Goal: Task Accomplishment & Management: Manage account settings

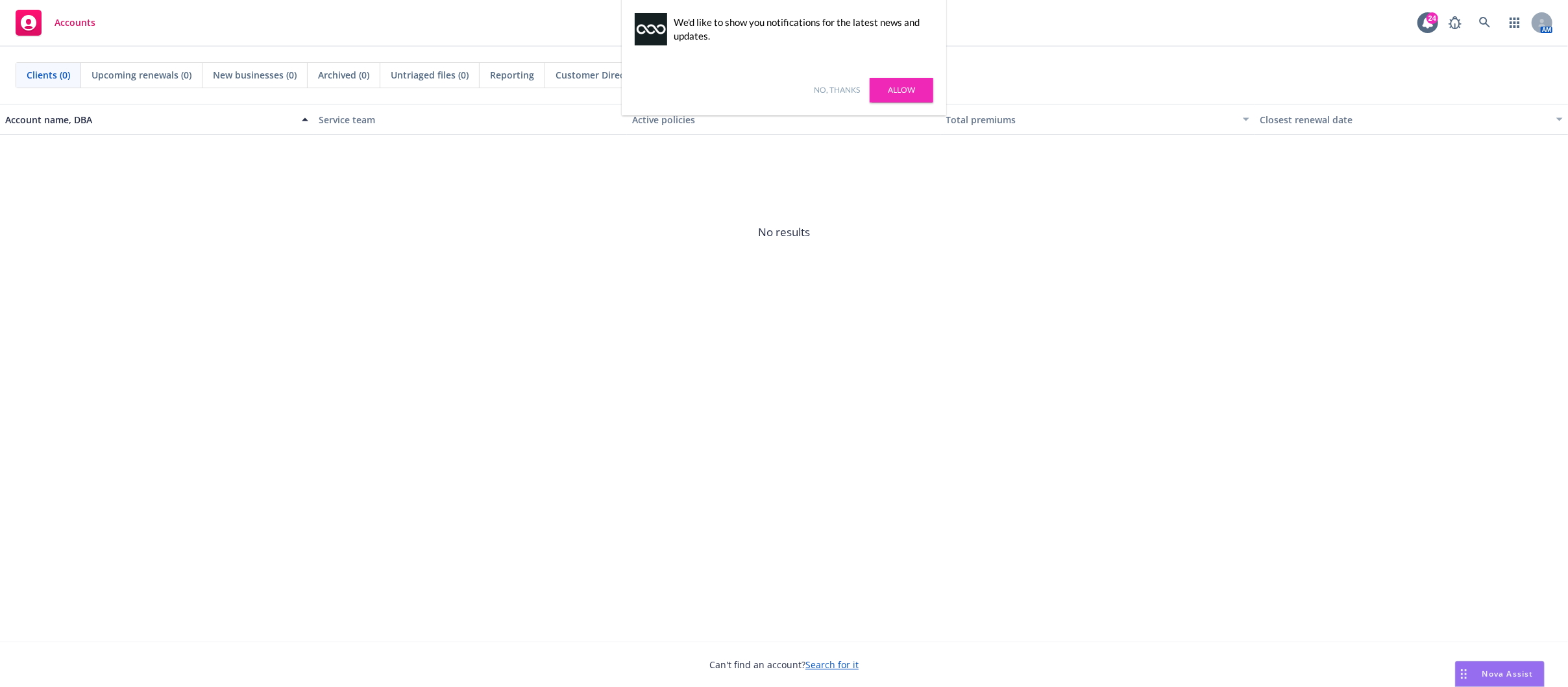
click at [453, 367] on div "Account name, DBA Service team Active policies Total premiums Closest renewal d…" at bounding box center [784, 373] width 1568 height 538
click at [911, 84] on link "Allow" at bounding box center [901, 90] width 63 height 25
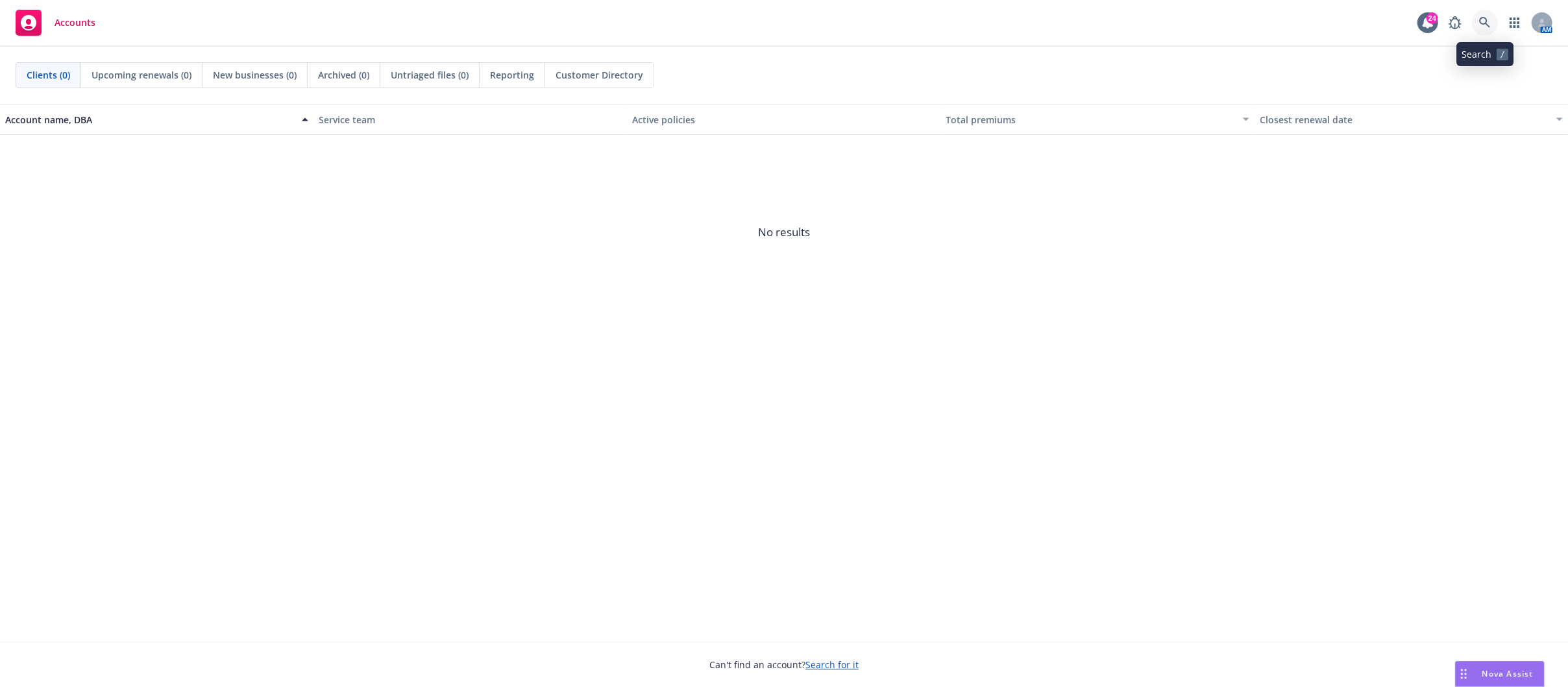
click at [1478, 21] on link at bounding box center [1484, 22] width 26 height 26
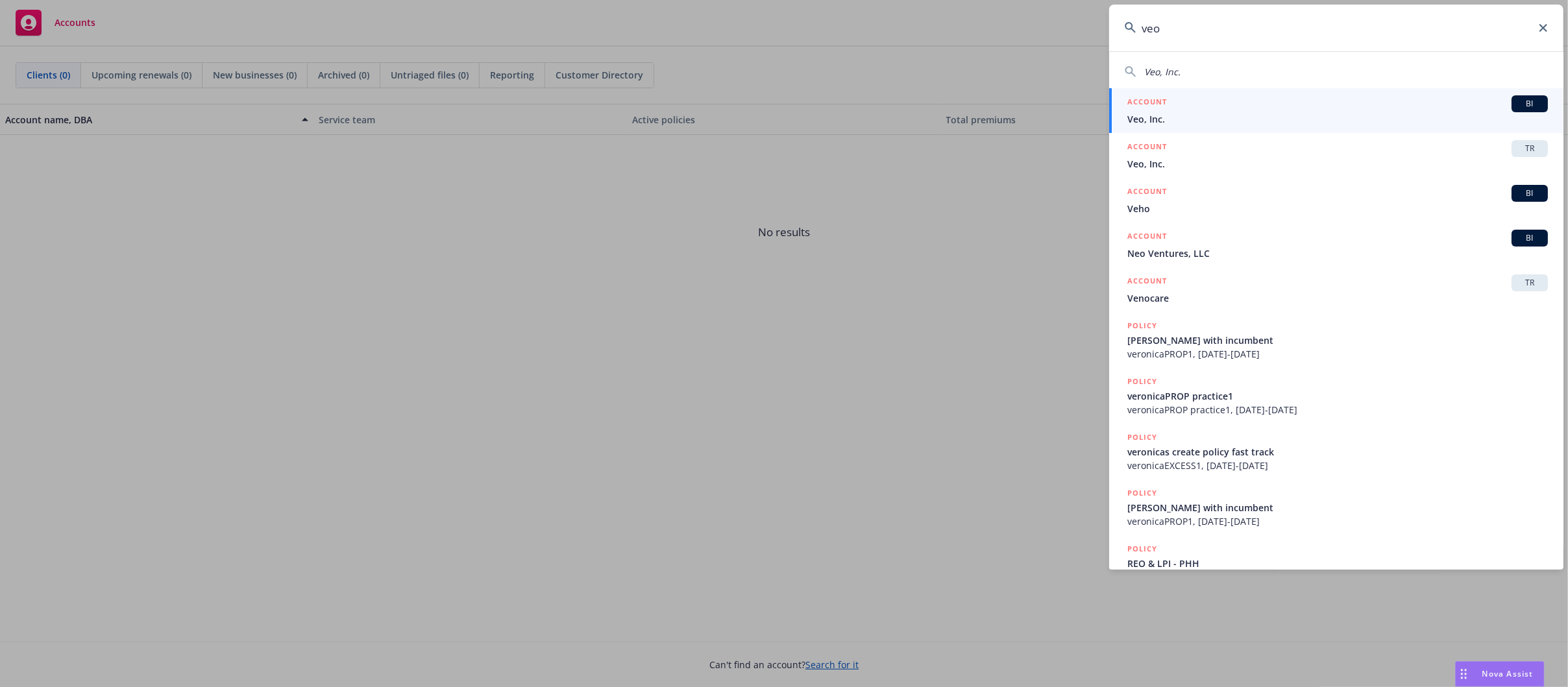
type input "veo"
click at [1226, 111] on div "ACCOUNT BI" at bounding box center [1337, 103] width 421 height 17
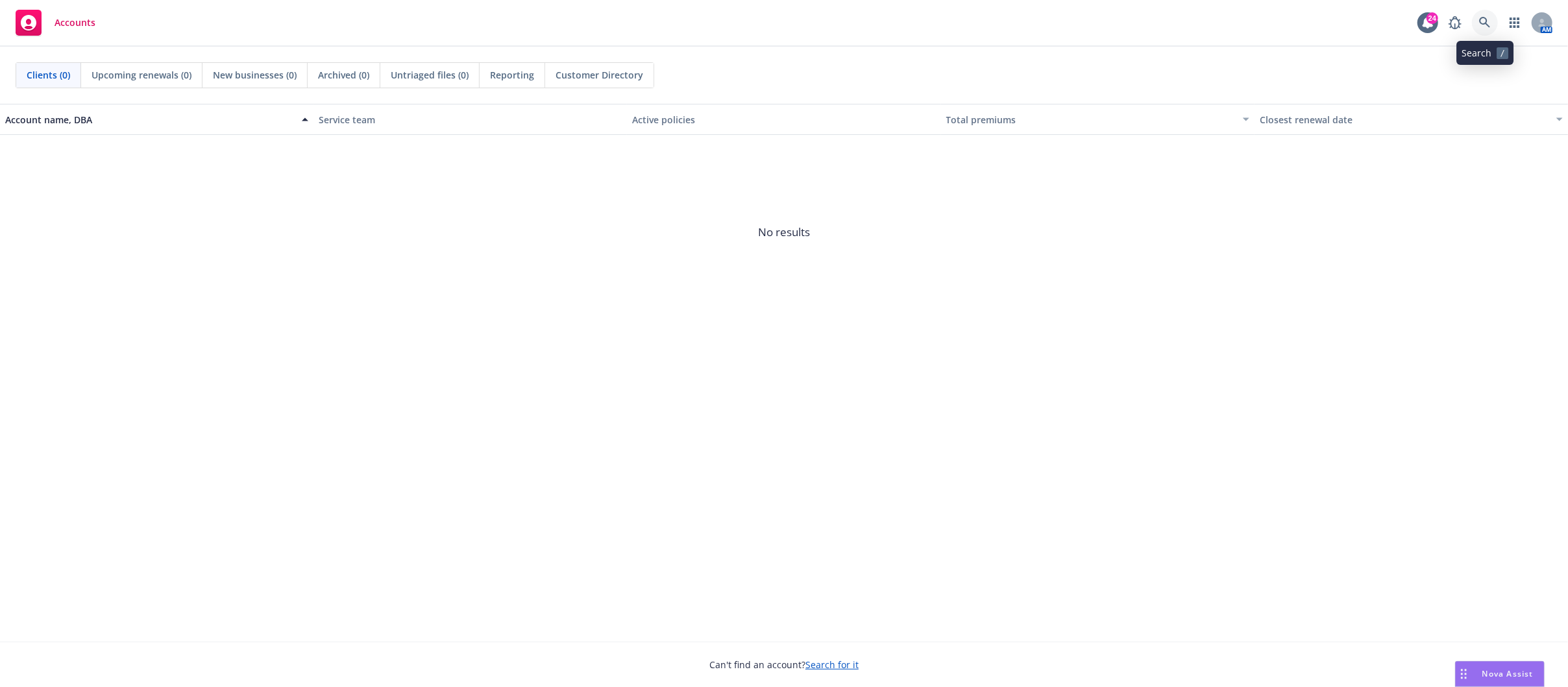
click at [1490, 30] on link at bounding box center [1484, 22] width 26 height 26
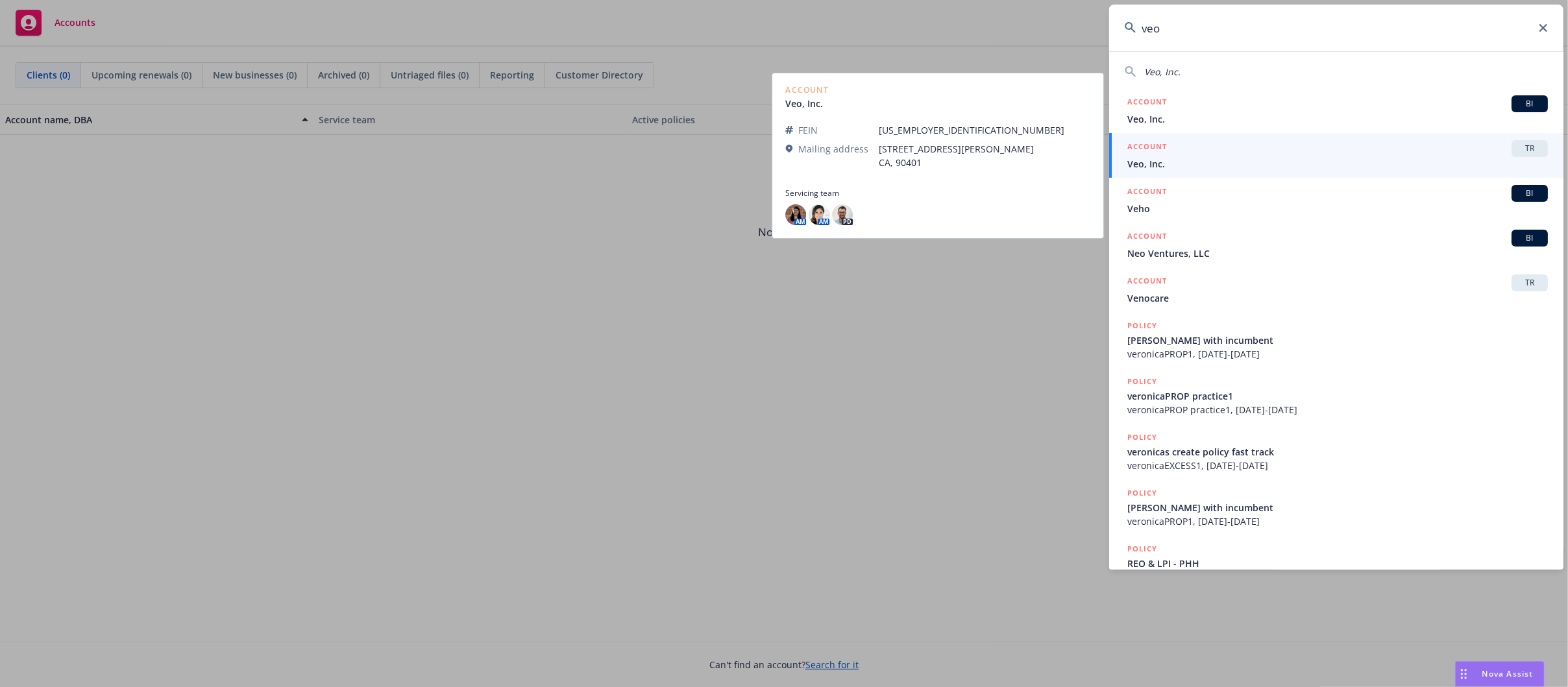
type input "veo"
click at [1199, 153] on div "ACCOUNT TR" at bounding box center [1337, 148] width 421 height 17
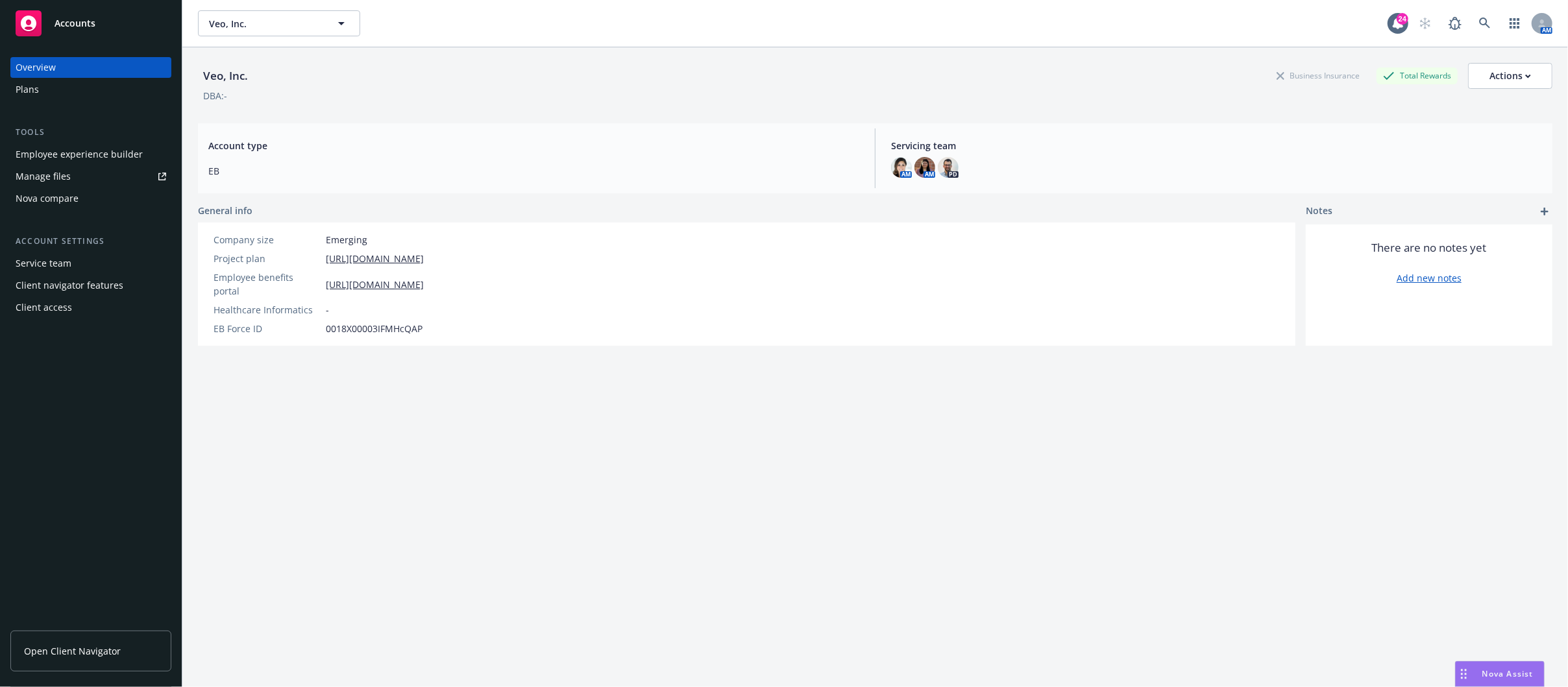
click at [67, 153] on div "Employee experience builder" at bounding box center [79, 154] width 127 height 21
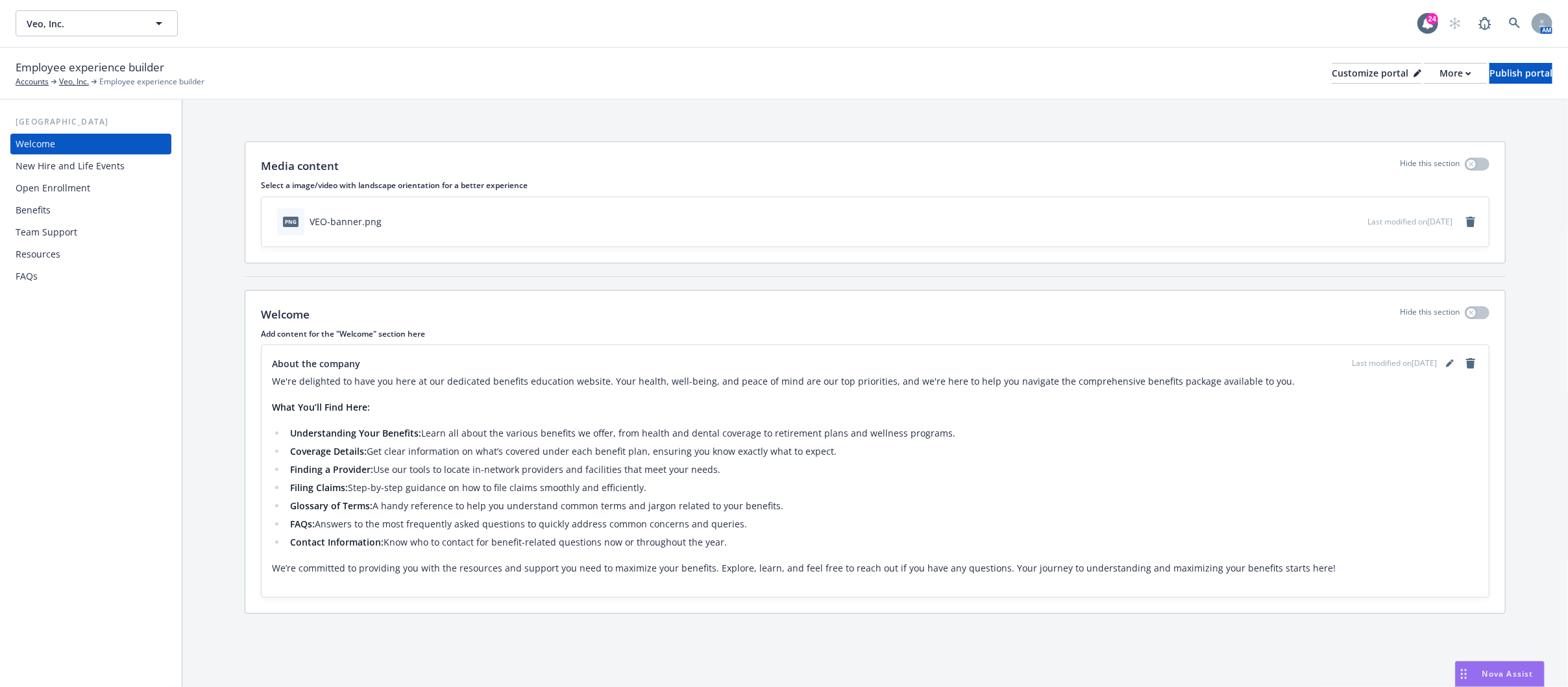
click at [40, 215] on div "Benefits" at bounding box center [33, 210] width 35 height 21
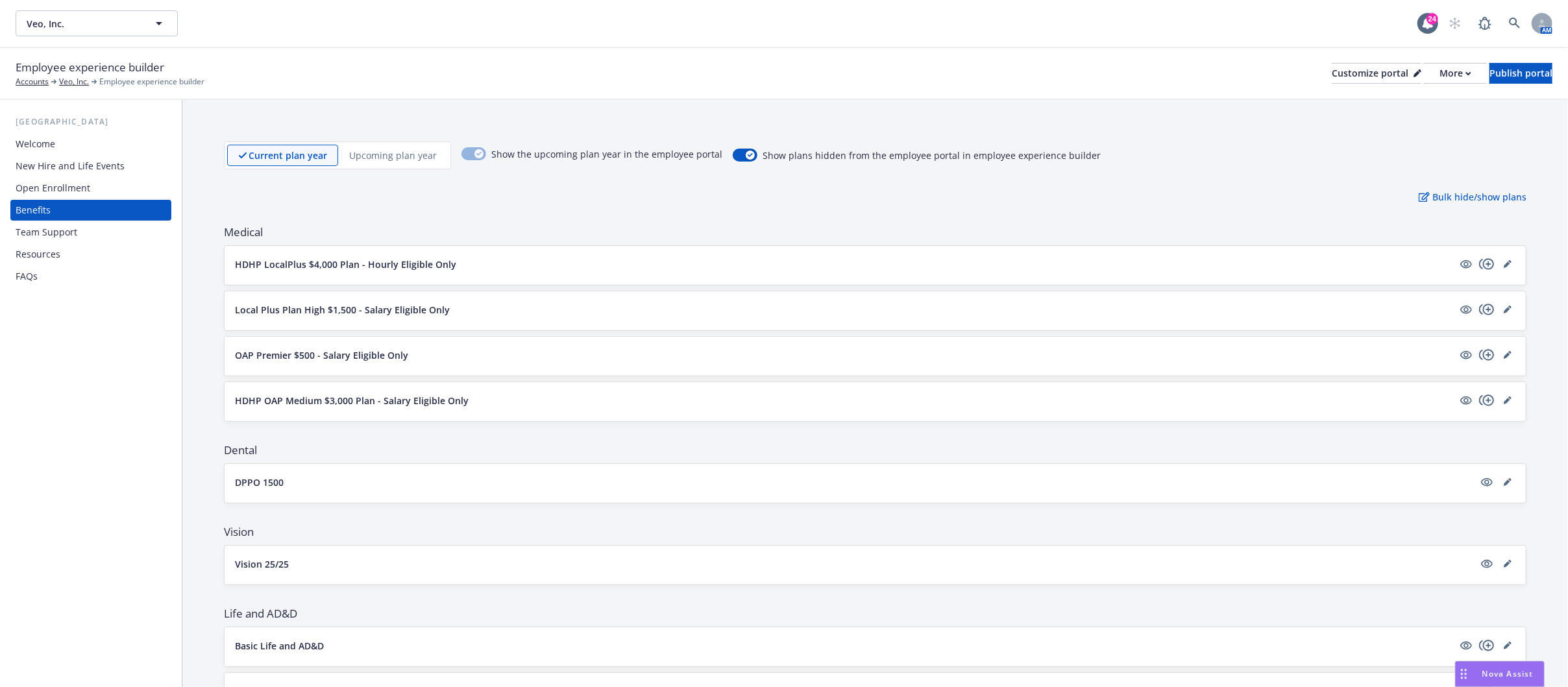
click at [1039, 260] on button "HDHP LocalPlus $4,000 Plan - Hourly Eligible Only" at bounding box center [844, 265] width 1218 height 13
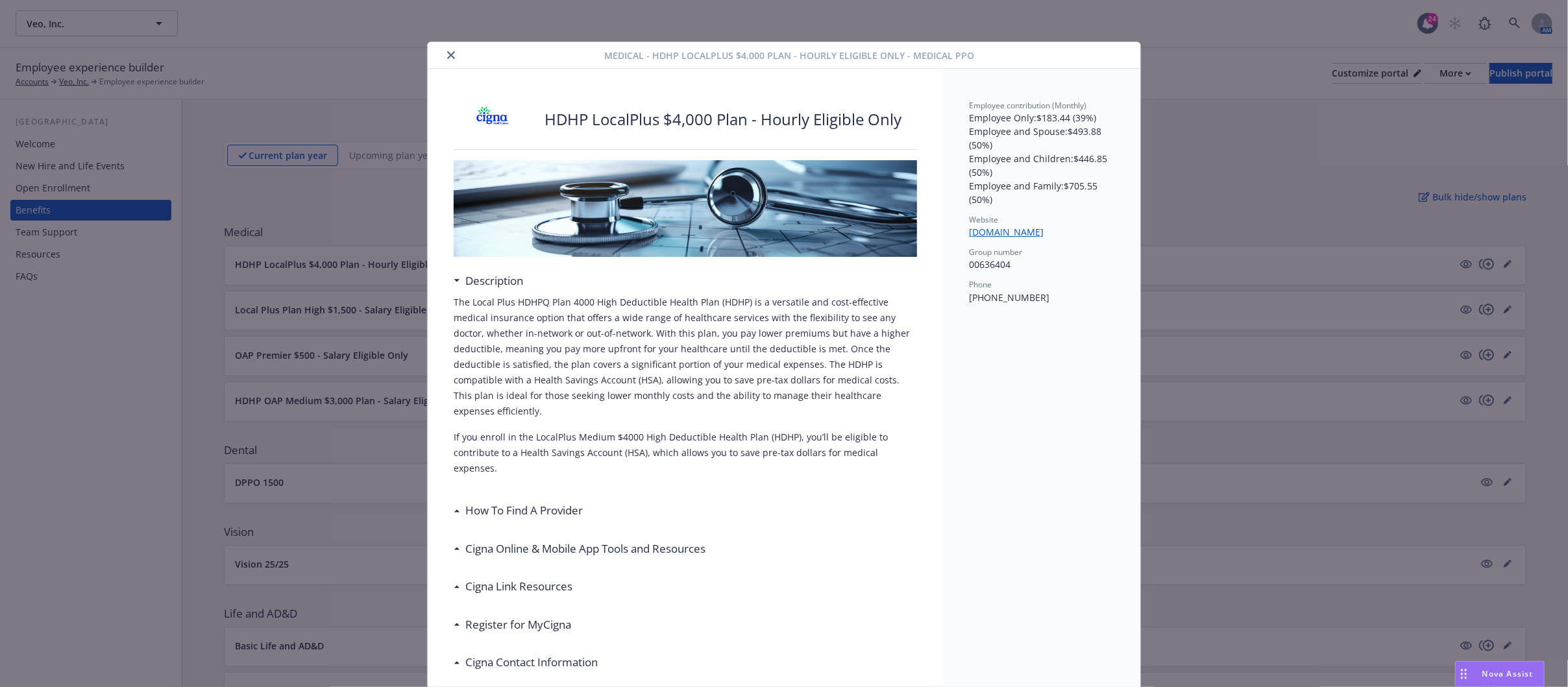
scroll to position [39, 0]
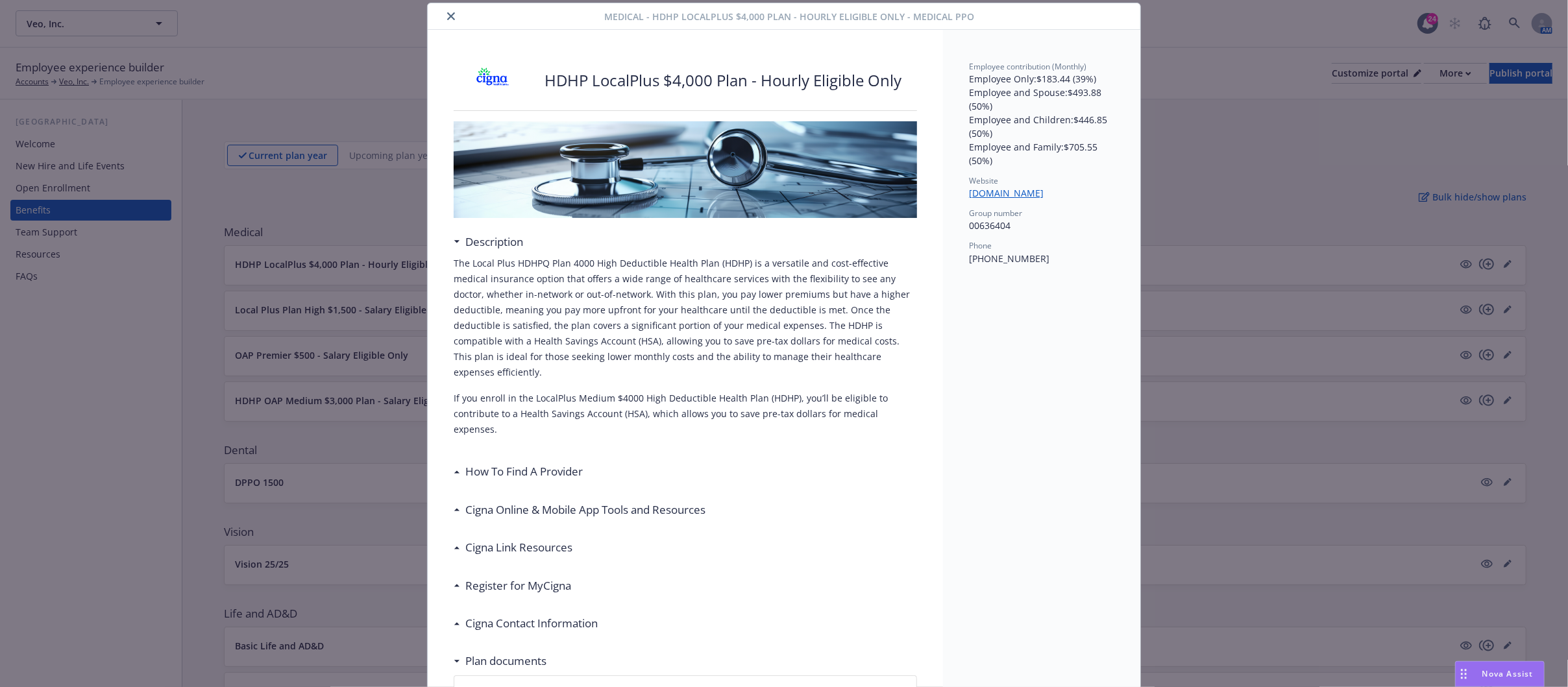
click at [447, 16] on icon "close" at bounding box center [451, 16] width 8 height 8
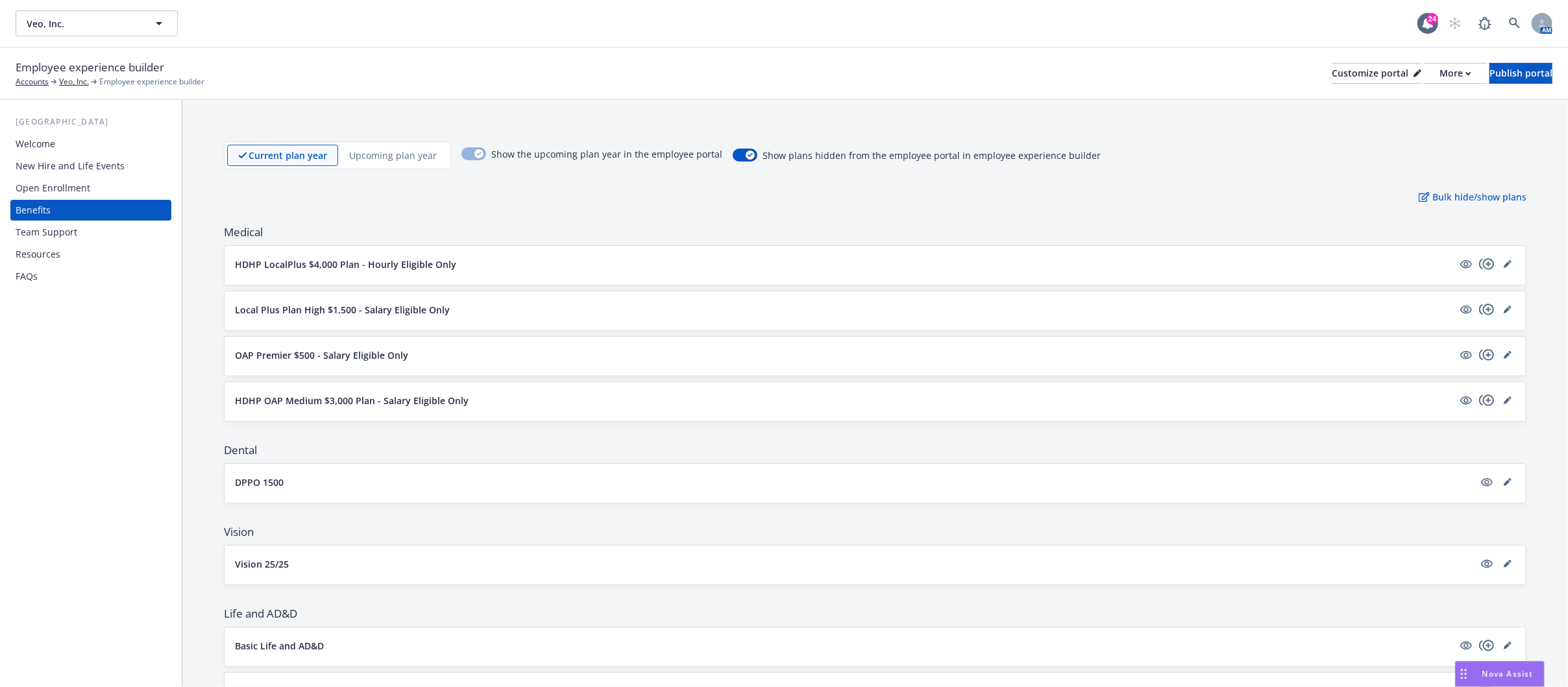
click at [404, 397] on p "HDHP OAP Medium $3,000 Plan - Salary Eligible Only" at bounding box center [352, 401] width 234 height 13
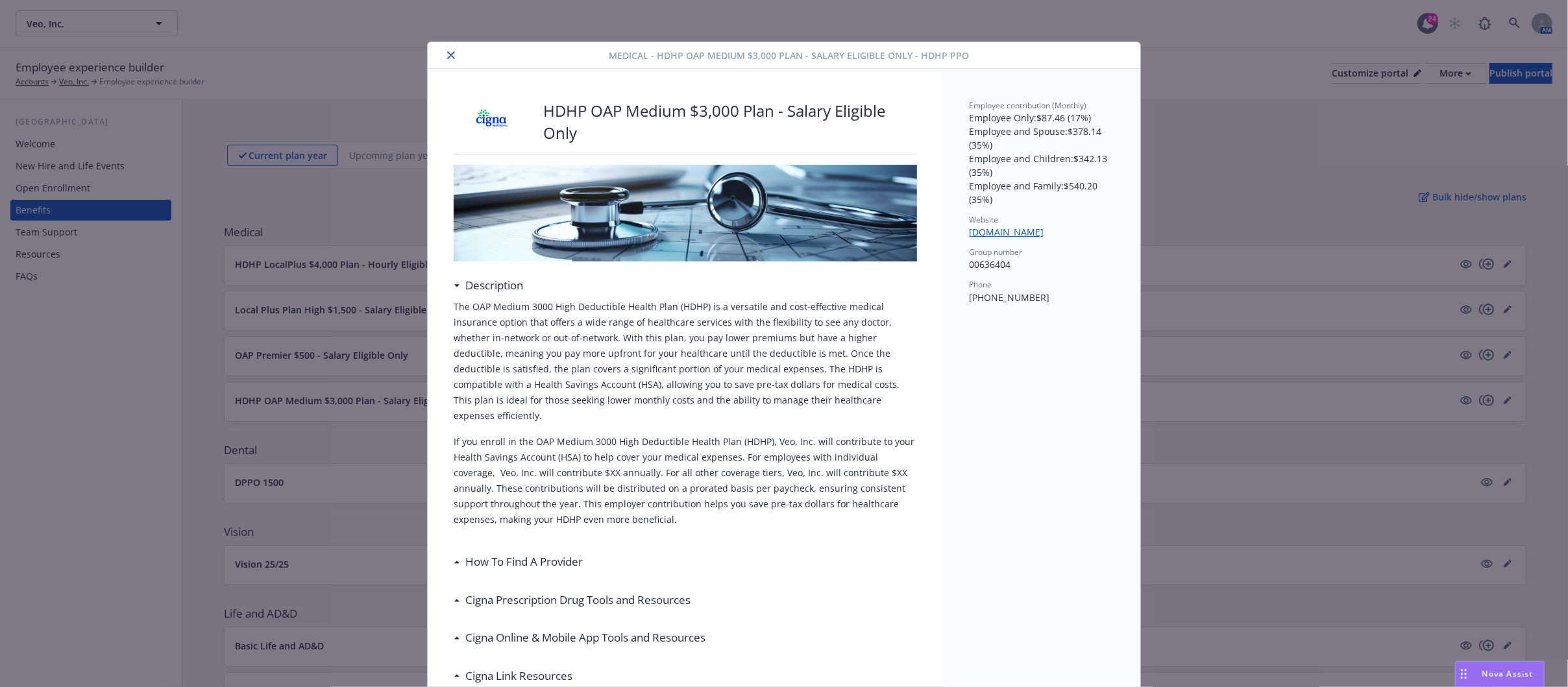
click at [447, 55] on icon "close" at bounding box center [451, 55] width 8 height 8
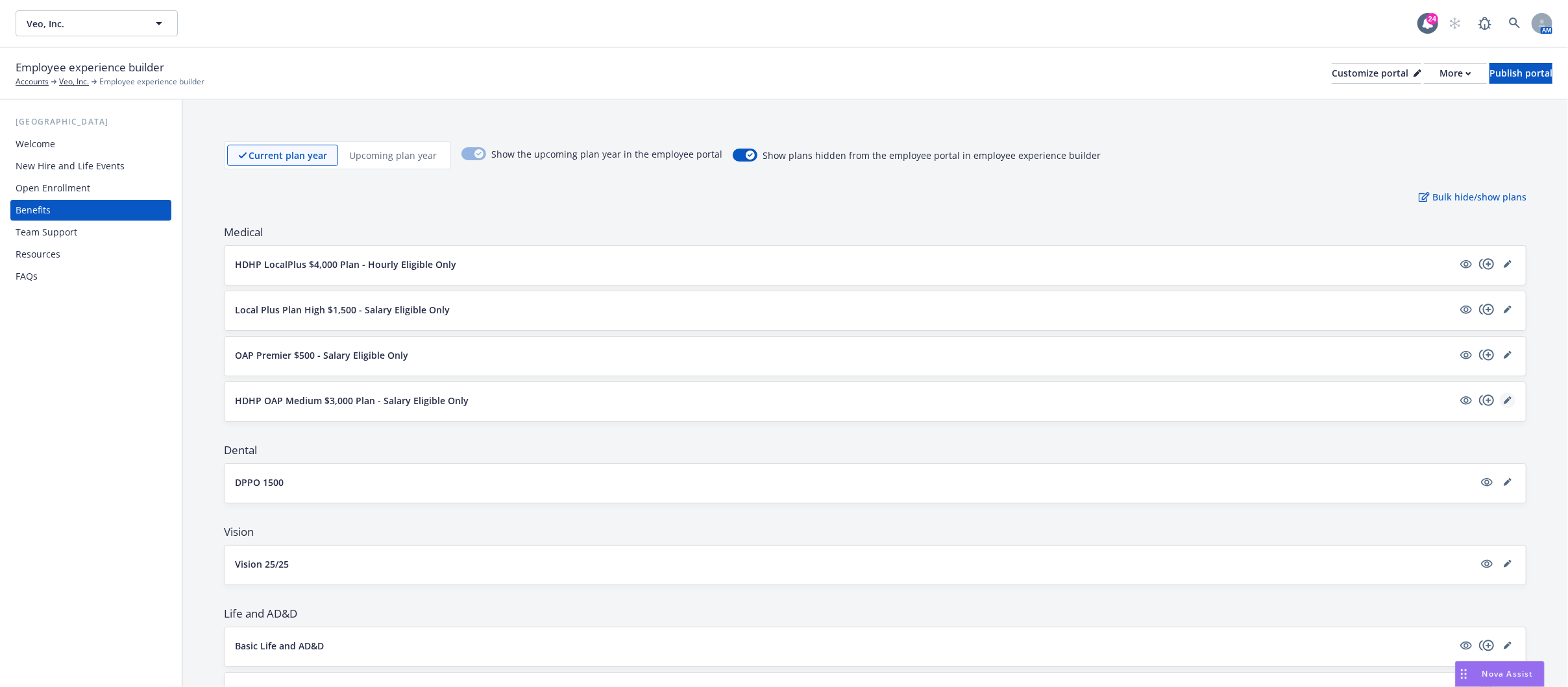
click at [1500, 408] on link "editPencil" at bounding box center [1507, 400] width 16 height 16
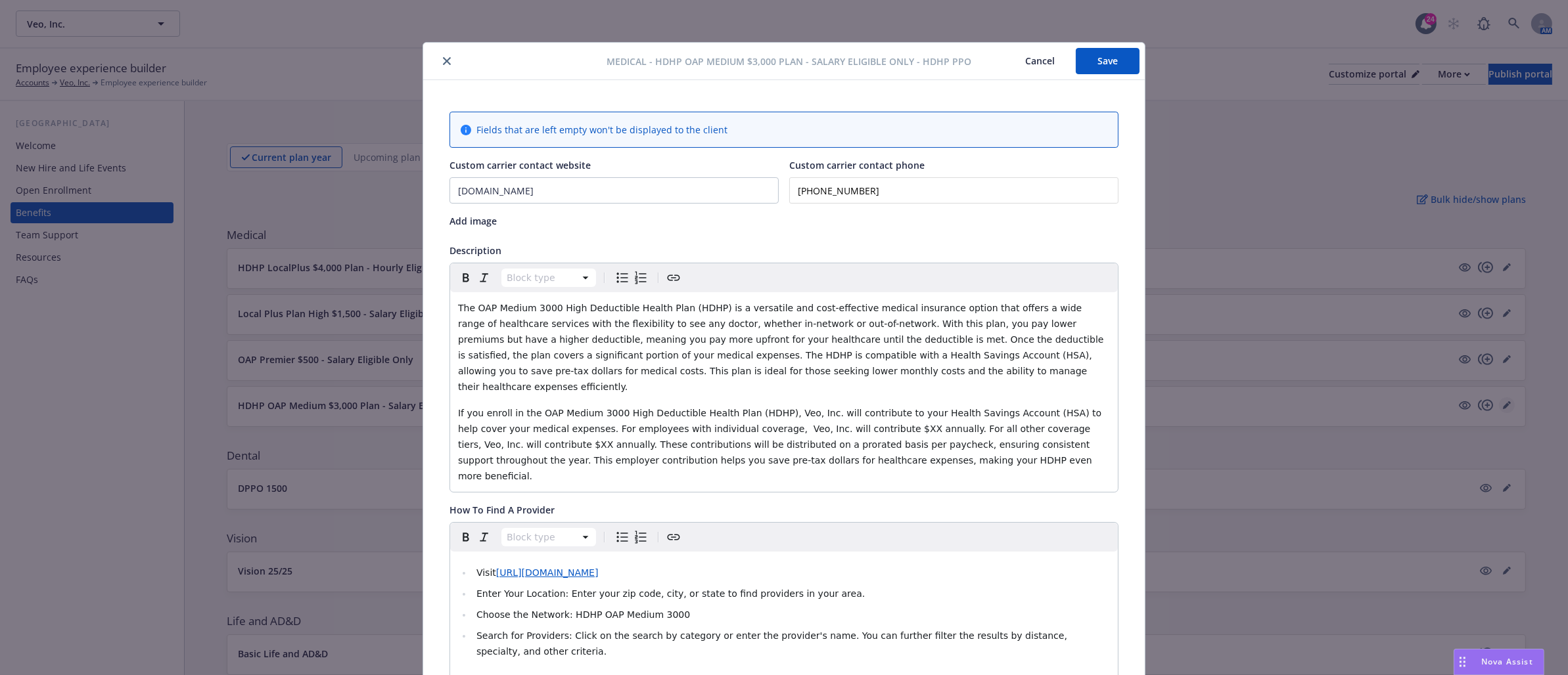
scroll to position [40, 0]
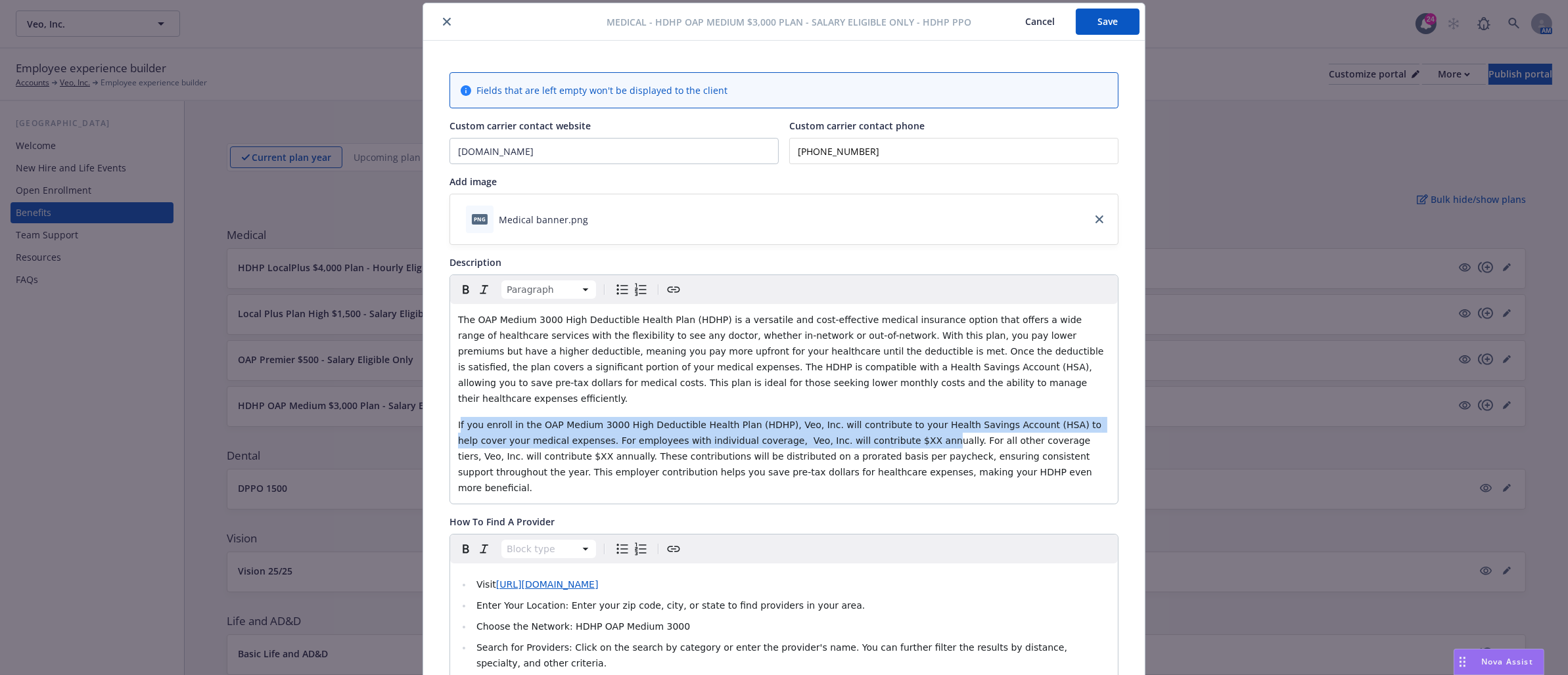
drag, startPoint x: 450, startPoint y: 406, endPoint x: 822, endPoint y: 419, distance: 372.2
click at [822, 419] on span "If you enroll in the OAP Medium 3000 High Deductible Health Plan (HDHP), Veo, I…" at bounding box center [781, 456] width 647 height 74
click at [443, 23] on icon "close" at bounding box center [447, 22] width 8 height 8
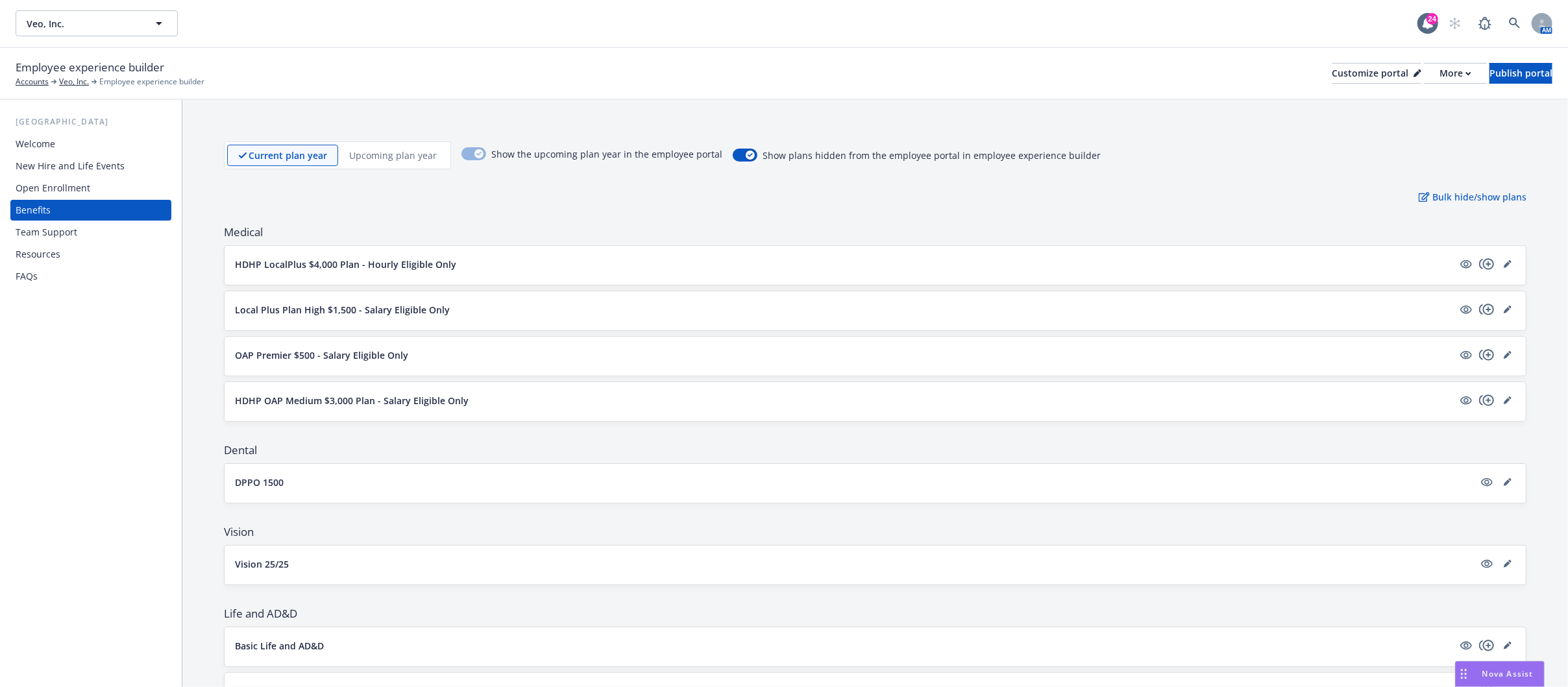
click at [371, 253] on div "HDHP LocalPlus $4,000 Plan - Hourly Eligible Only" at bounding box center [875, 265] width 1301 height 39
click at [435, 265] on p "HDHP LocalPlus $4,000 Plan - Hourly Eligible Only" at bounding box center [346, 265] width 221 height 13
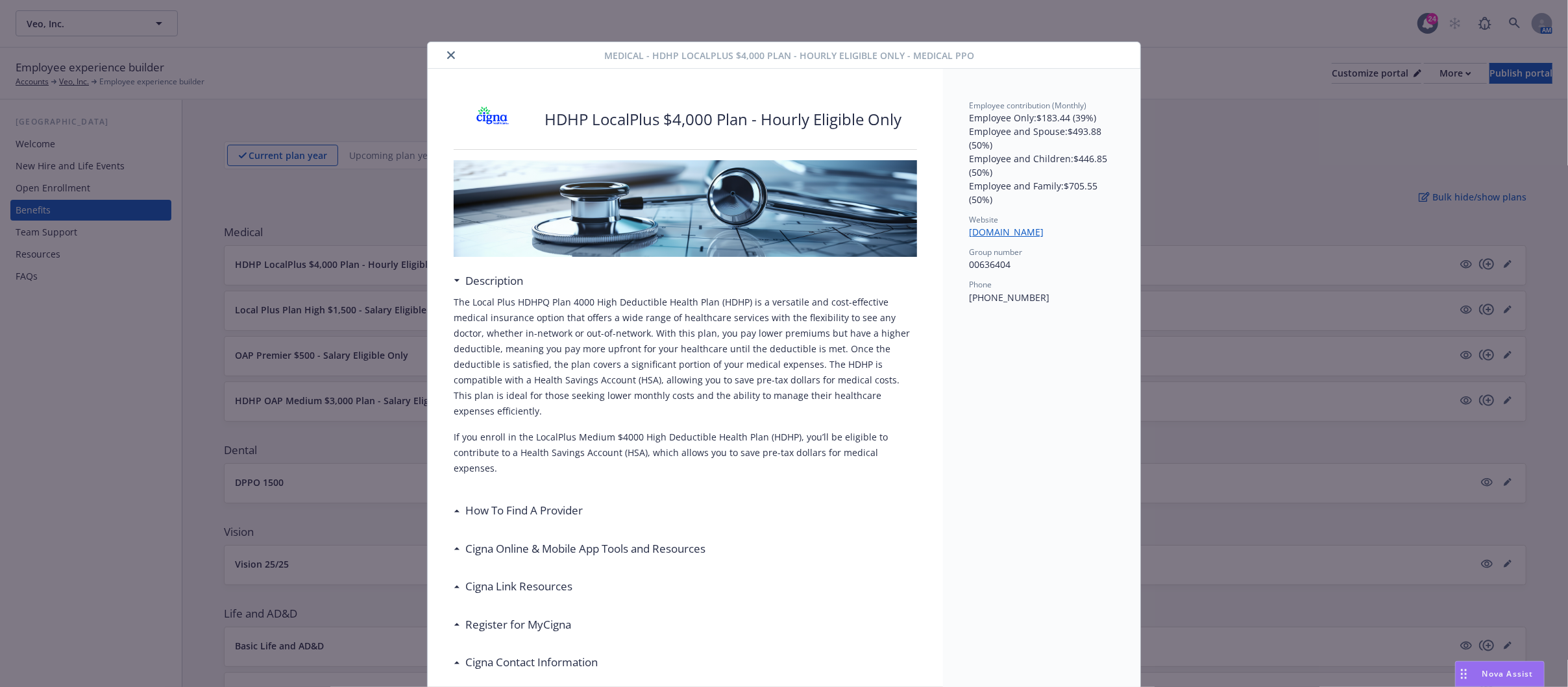
scroll to position [39, 0]
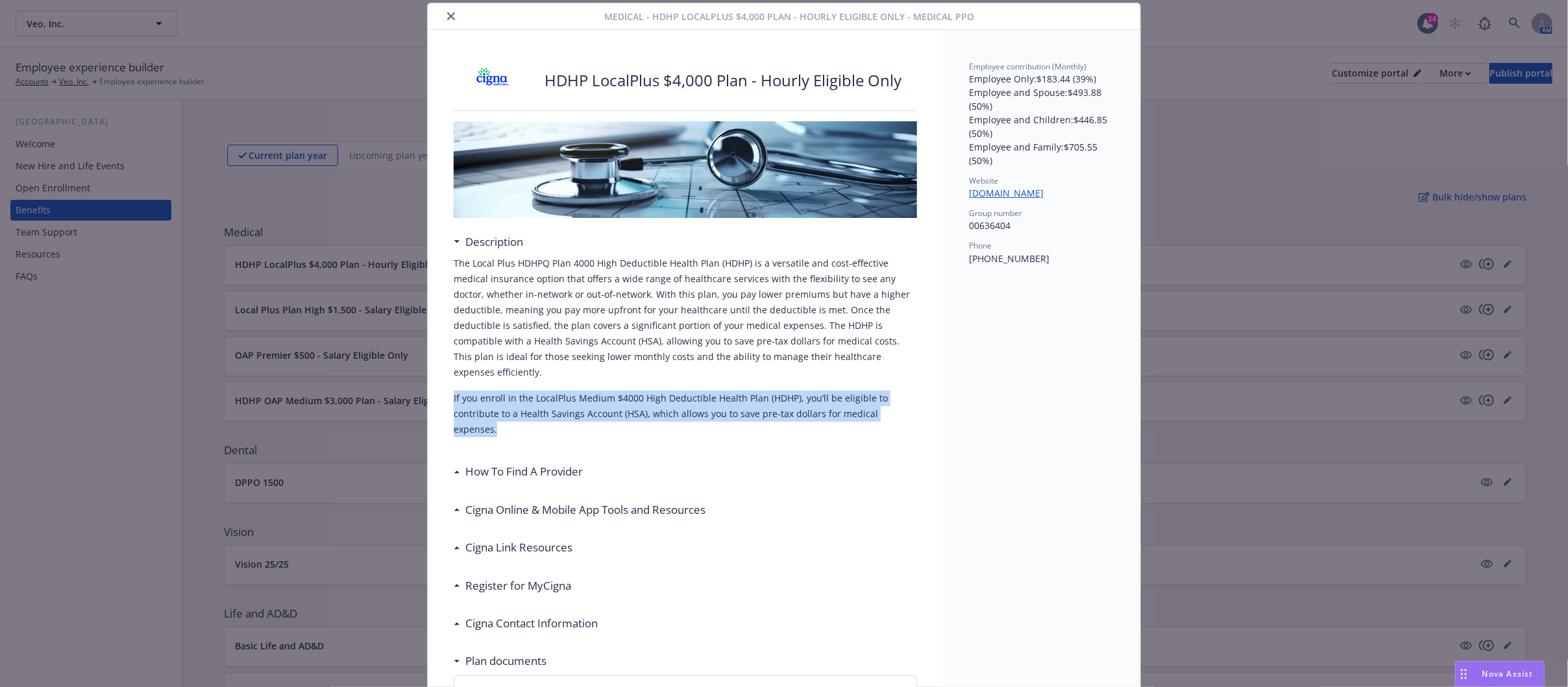
drag, startPoint x: 445, startPoint y: 379, endPoint x: 903, endPoint y: 407, distance: 458.9
click at [903, 407] on div "The Local Plus HDHPQ Plan 4000 High Deductible Health Plan (HDHP) is a versatil…" at bounding box center [685, 352] width 463 height 192
copy p "If you enroll in the LocalPlus Medium $4000 High Deductible Health Plan (HDHP),…"
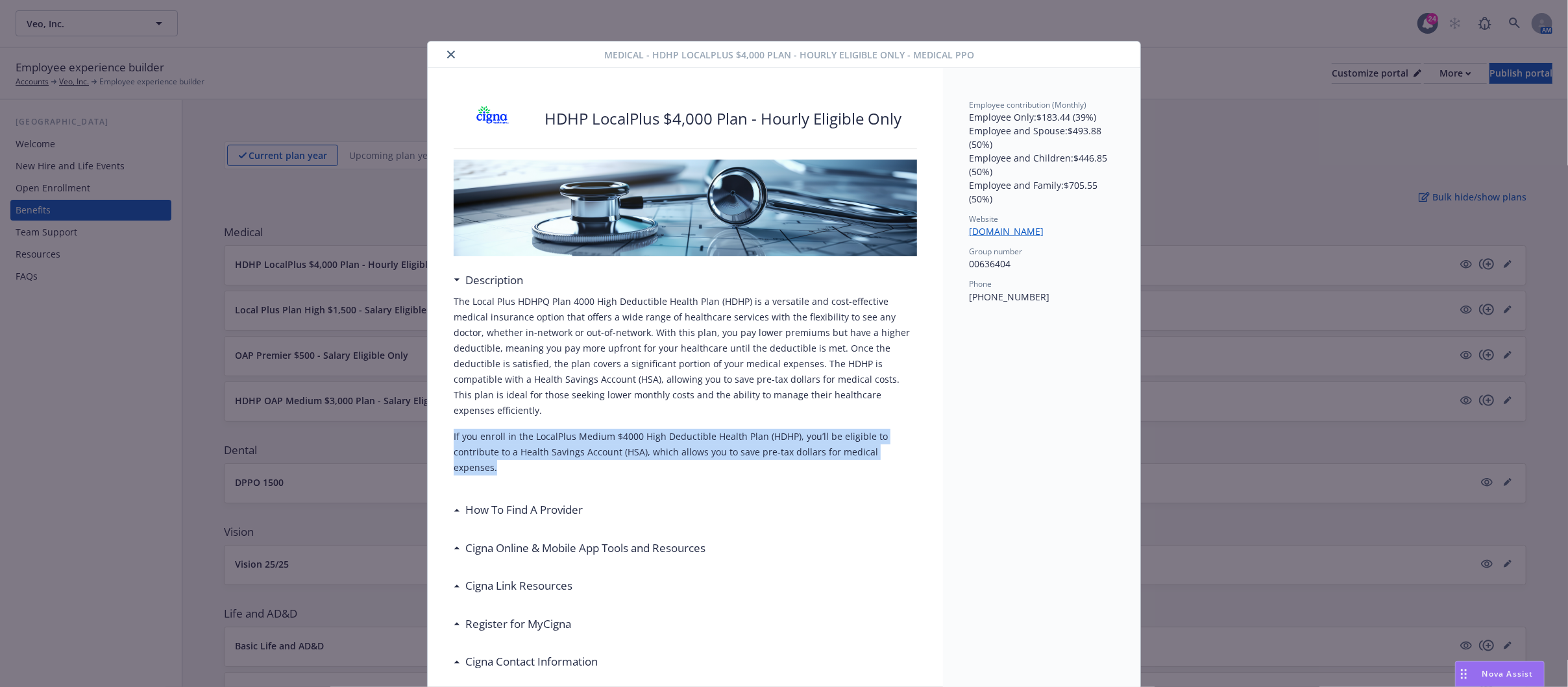
scroll to position [0, 0]
click at [443, 54] on button "close" at bounding box center [451, 55] width 16 height 16
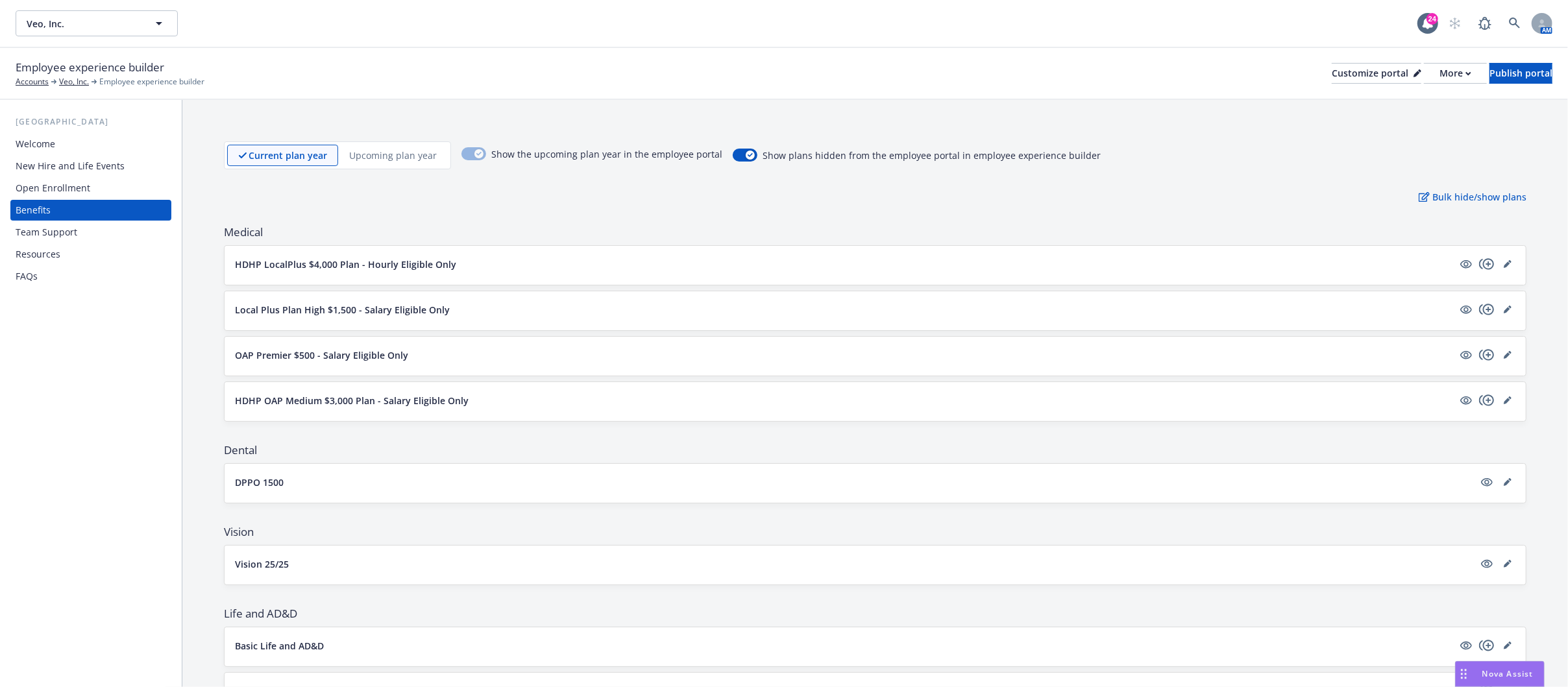
click at [387, 319] on div "Local Plus Plan High $1,500 - Salary Eligible Only" at bounding box center [875, 310] width 1280 height 18
click at [466, 306] on button "Local Plus Plan High $1,500 - Salary Eligible Only" at bounding box center [844, 310] width 1218 height 13
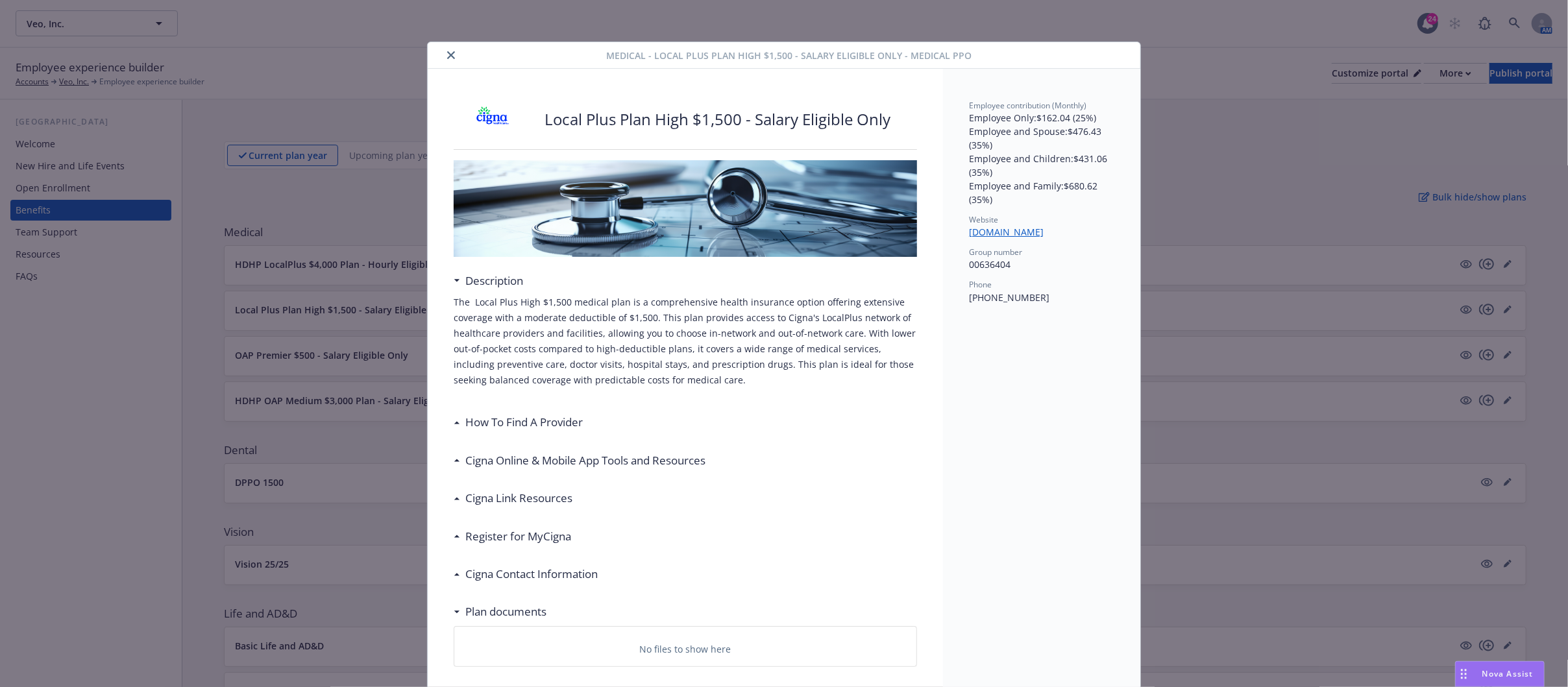
scroll to position [39, 0]
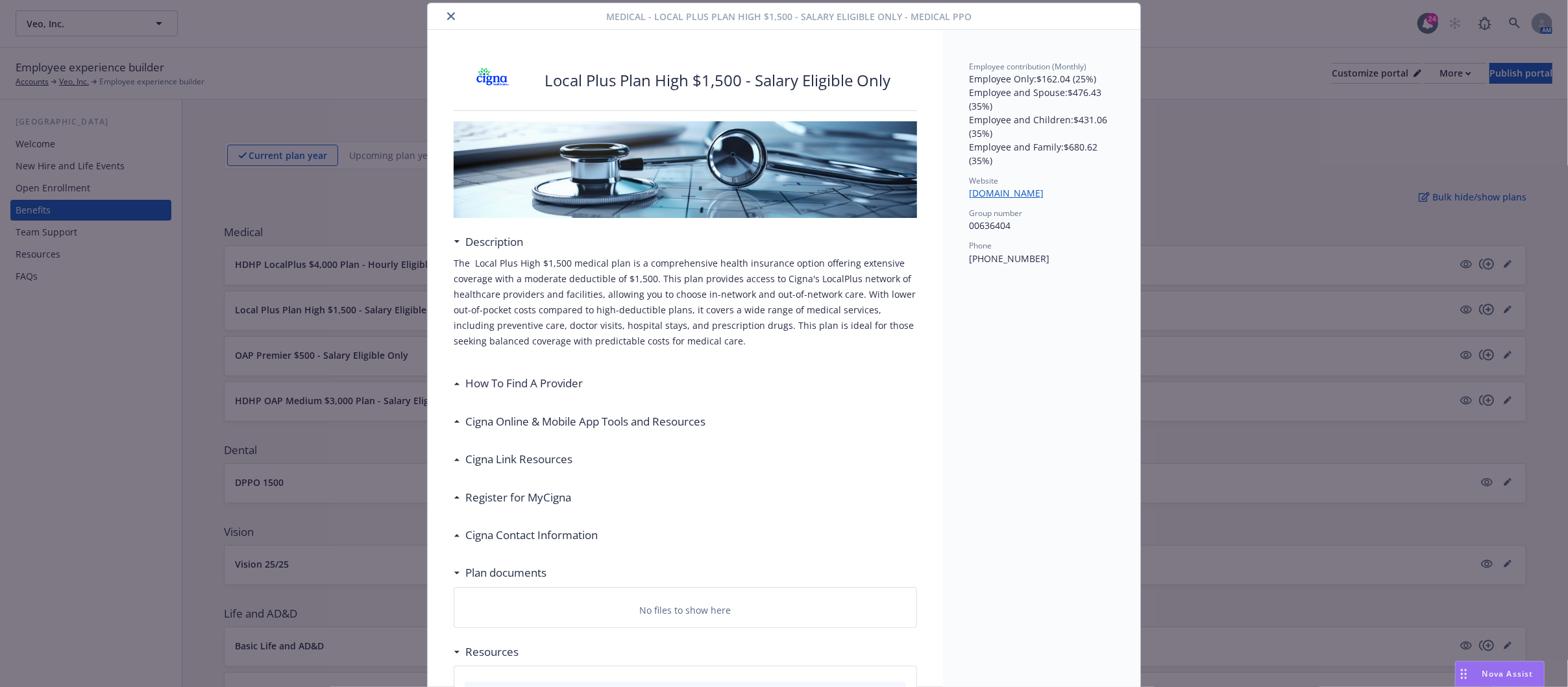
click at [447, 18] on icon "close" at bounding box center [451, 16] width 8 height 8
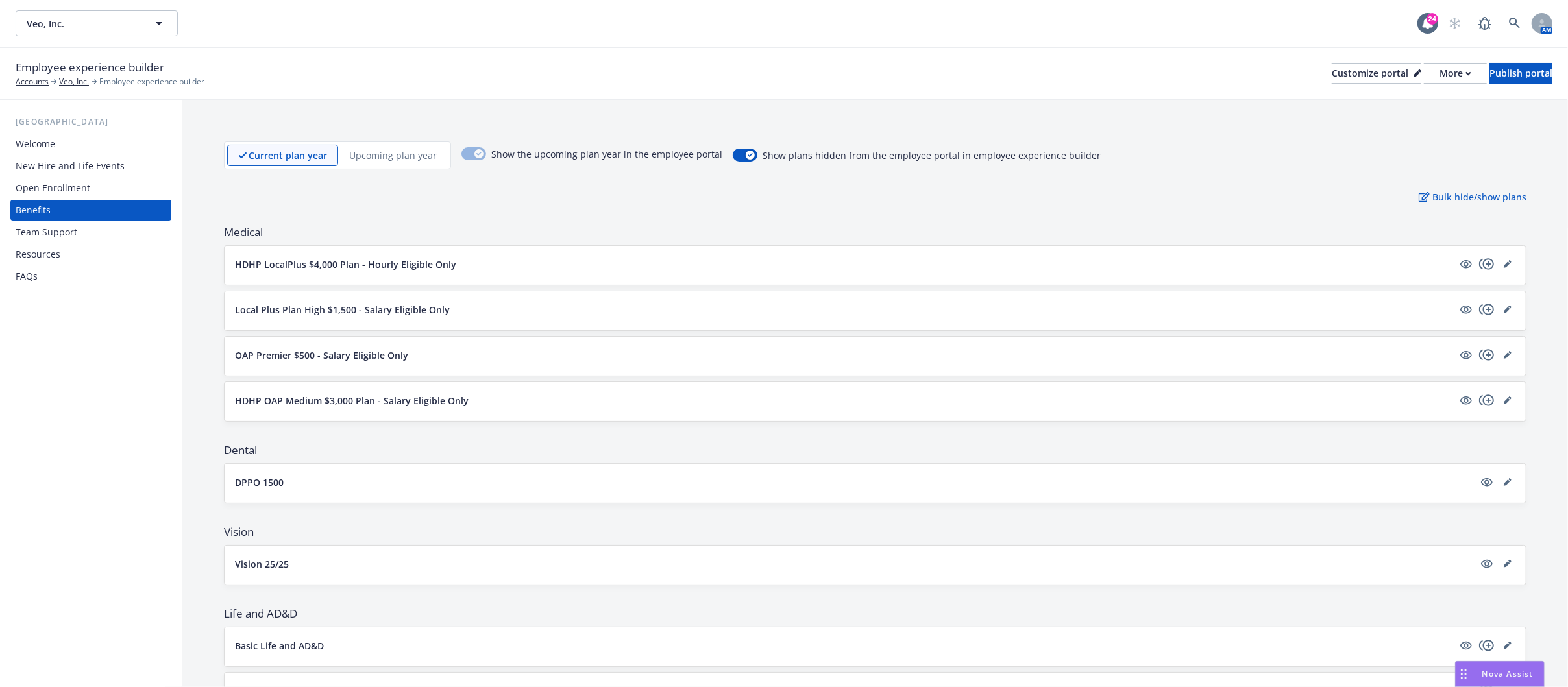
click at [412, 350] on button "OAP Premier $500 - Salary Eligible Only" at bounding box center [844, 355] width 1218 height 13
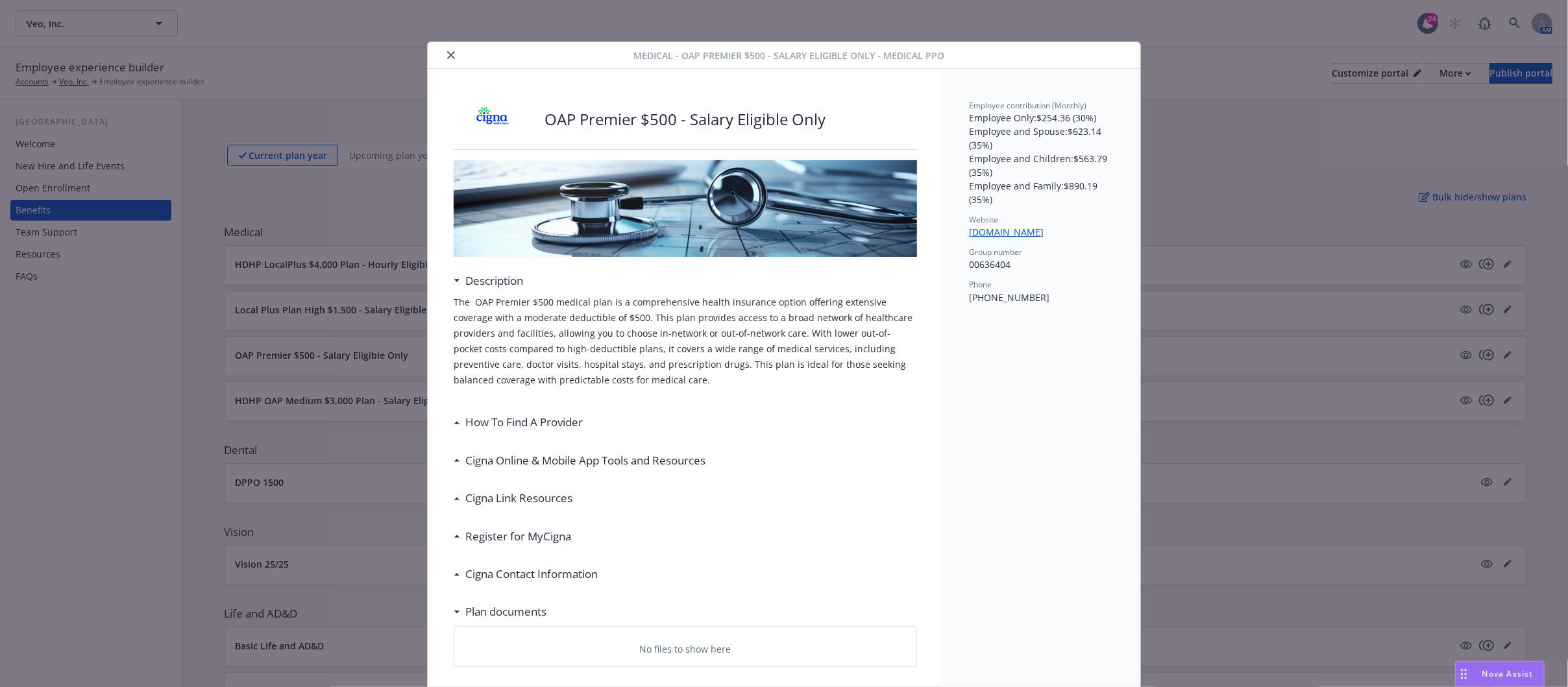
scroll to position [39, 0]
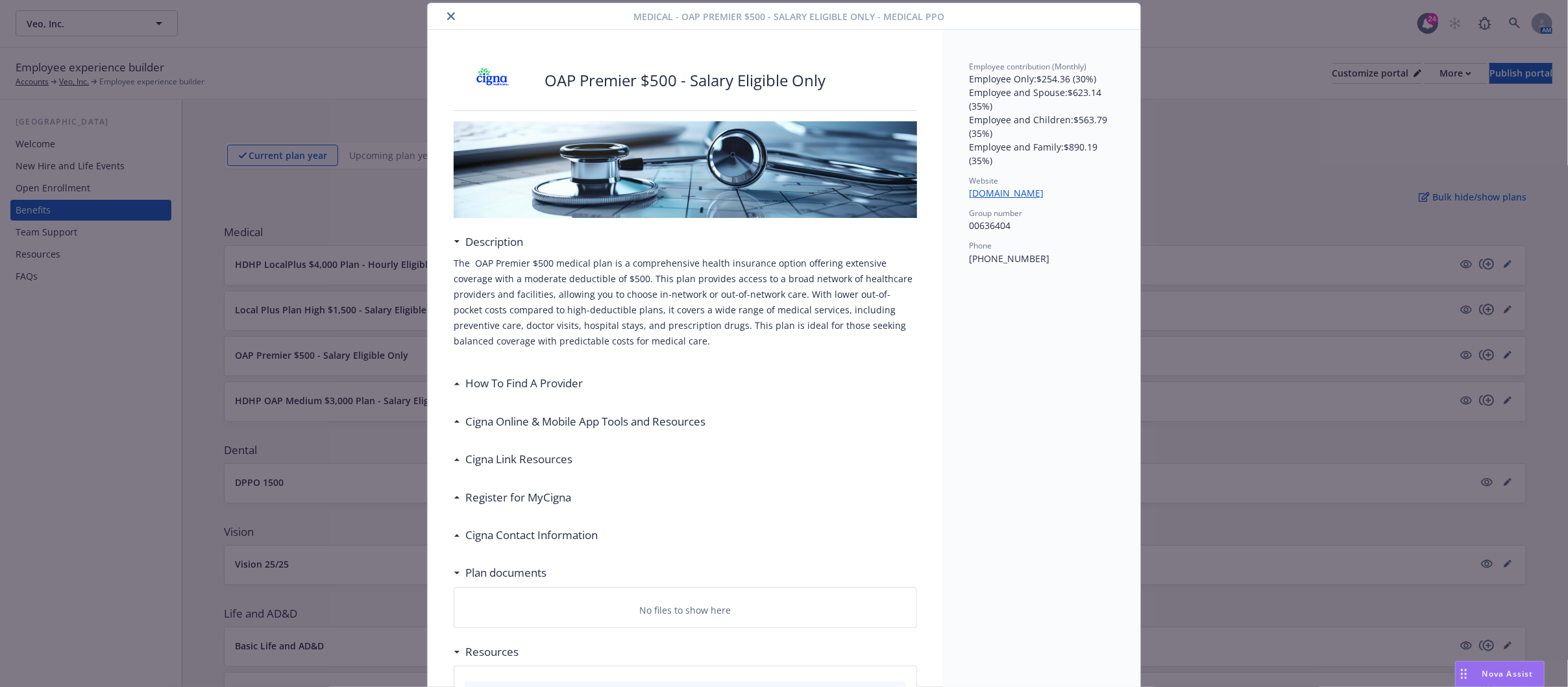
click at [447, 12] on icon "close" at bounding box center [451, 16] width 8 height 8
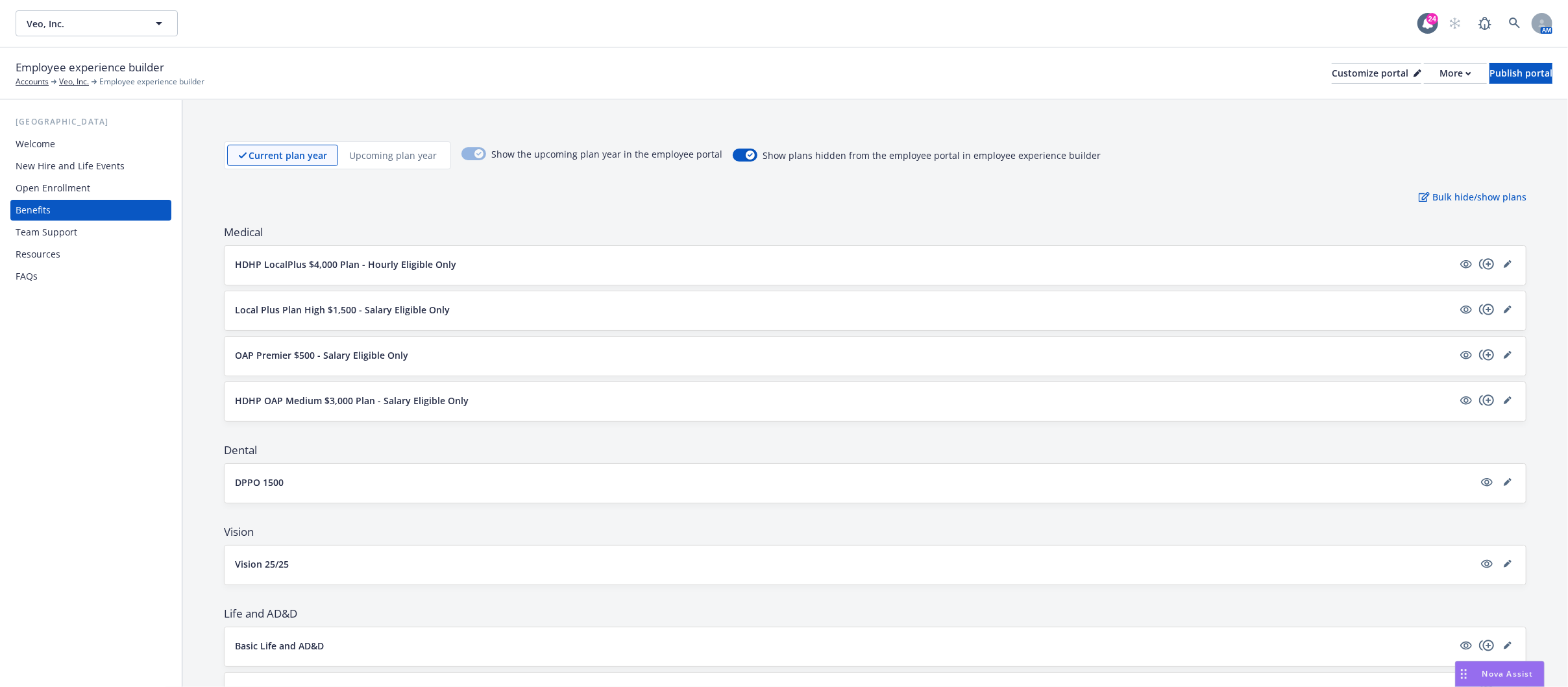
click at [450, 408] on p "HDHP OAP Medium $3,000 Plan - Salary Eligible Only" at bounding box center [352, 401] width 234 height 13
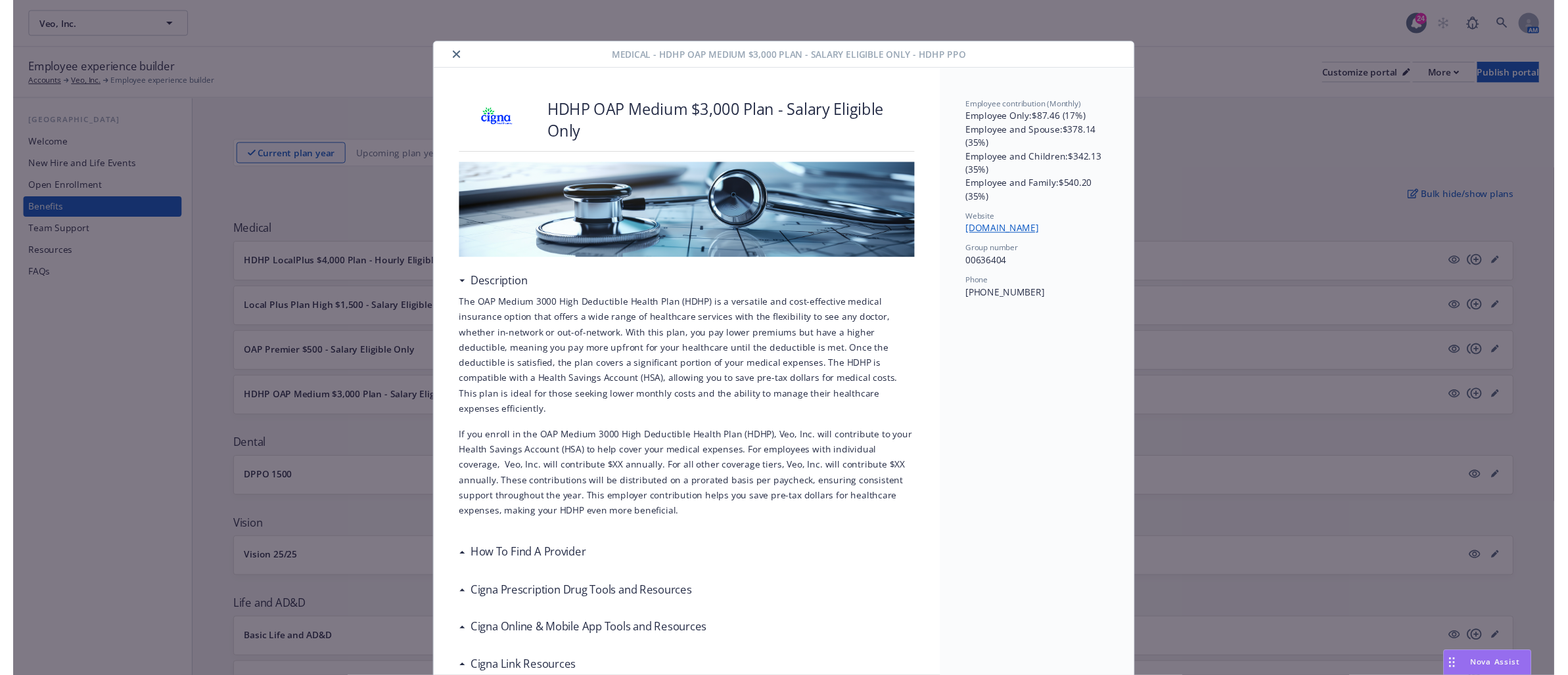
scroll to position [40, 0]
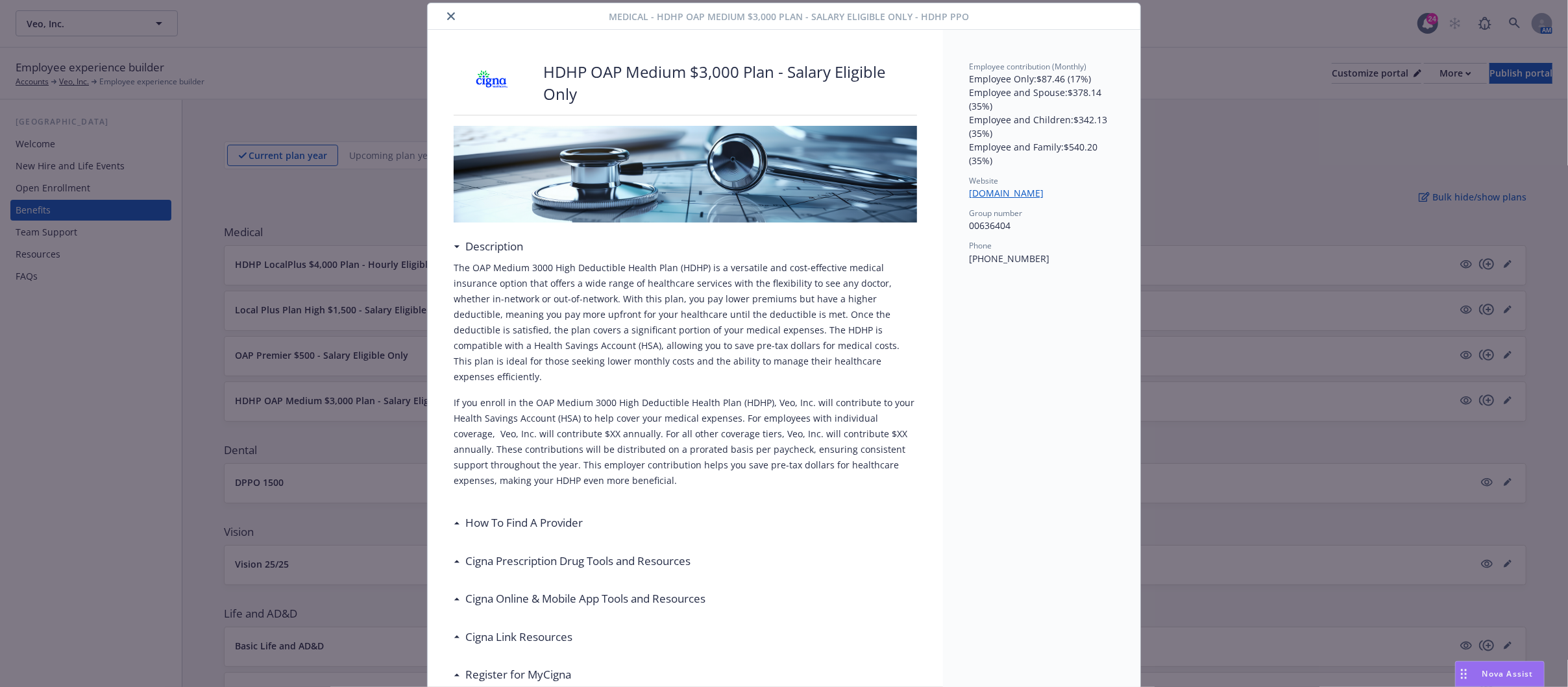
click at [447, 16] on icon "close" at bounding box center [451, 16] width 8 height 8
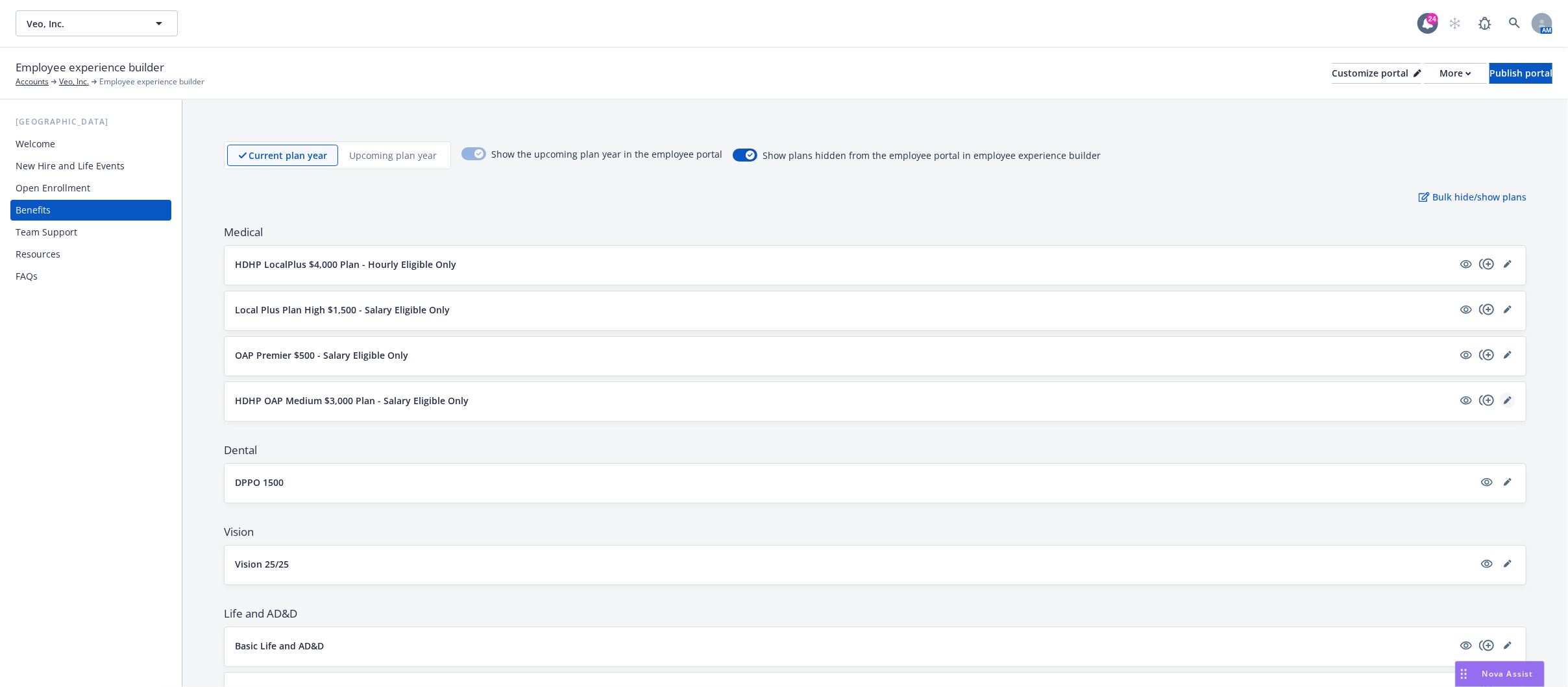
click at [1503, 402] on icon "editPencil" at bounding box center [1507, 400] width 8 height 8
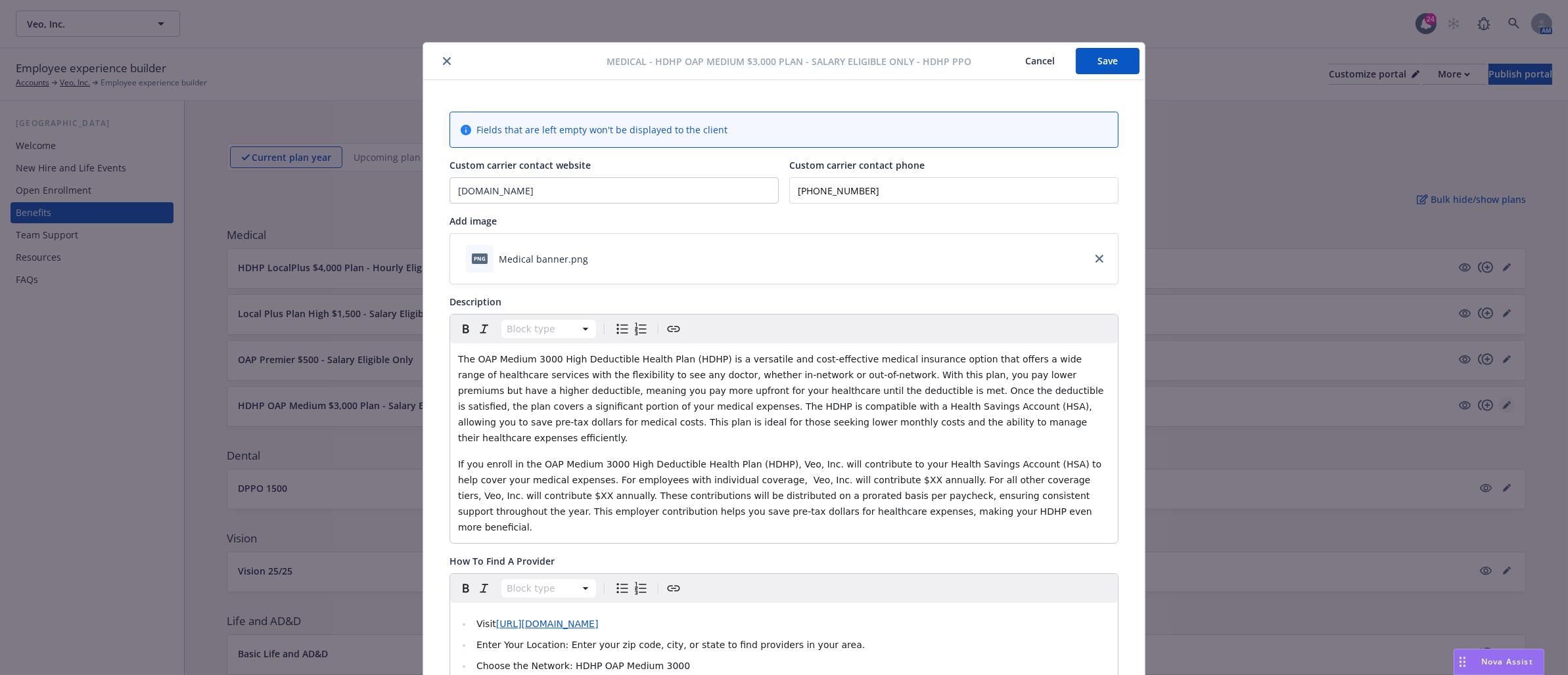
scroll to position [40, 0]
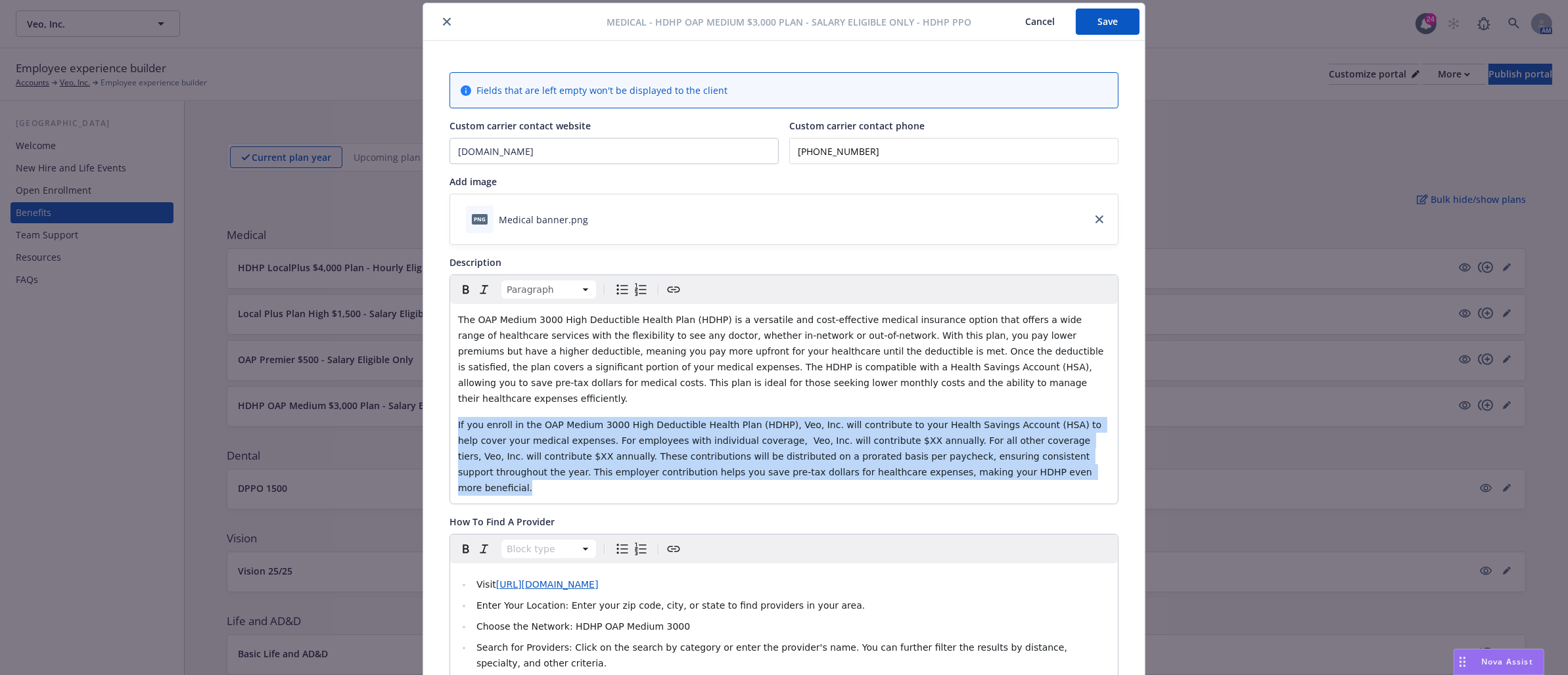
drag, startPoint x: 848, startPoint y: 465, endPoint x: 425, endPoint y: 396, distance: 428.6
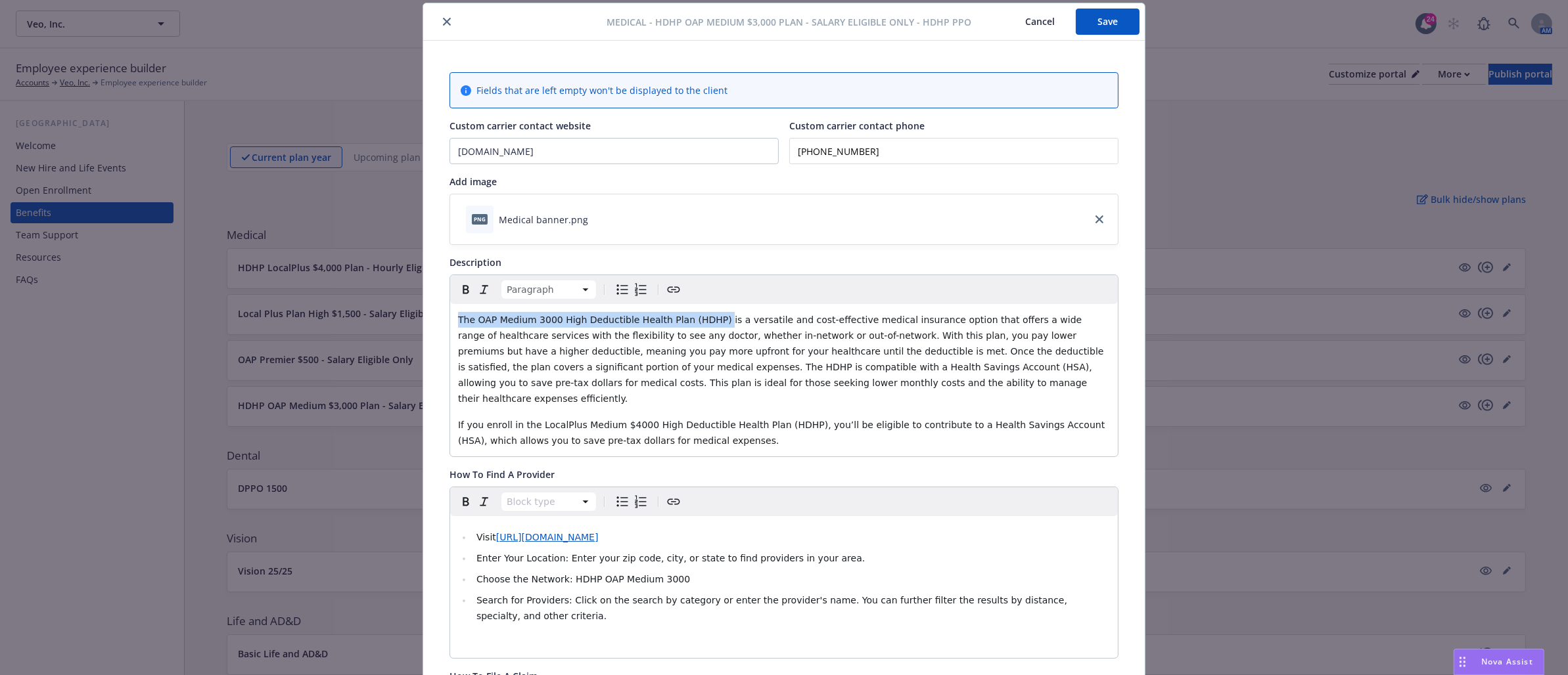
drag, startPoint x: 694, startPoint y: 320, endPoint x: 449, endPoint y: 312, distance: 245.1
click at [450, 312] on div "The OAP Medium 3000 High Deductible Health Plan (HDHP) is a versatile and cost-…" at bounding box center [784, 380] width 668 height 152
copy span "The OAP Medium 3000 High Deductible Health Plan (HDHP)"
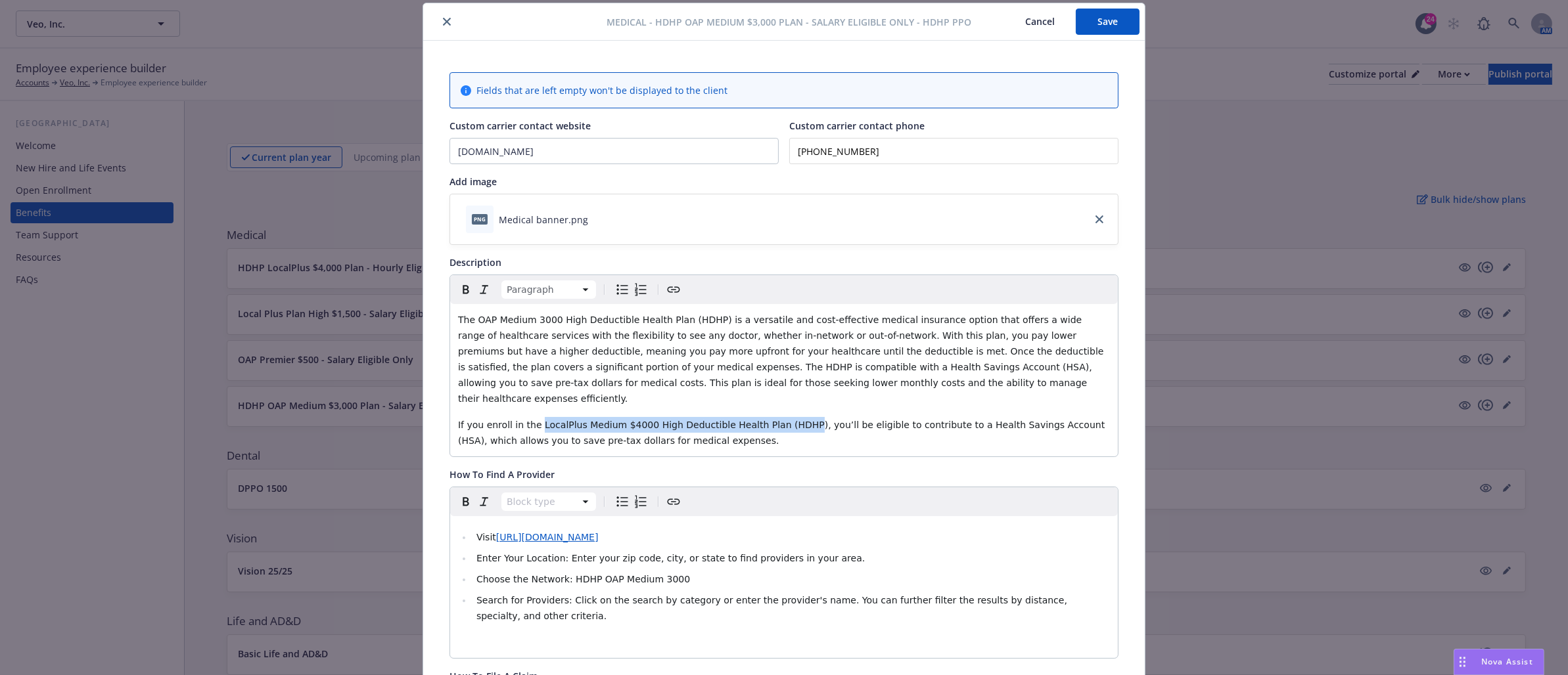
drag, startPoint x: 774, startPoint y: 410, endPoint x: 524, endPoint y: 407, distance: 250.0
click at [524, 419] on span "If you enroll in the LocalPlus Medium $4000 High Deductible Health Plan (HDHP),…" at bounding box center [783, 432] width 650 height 26
click at [537, 419] on span "If you enroll in the The OAP Medium 3000 High Deductible Health Plan (HDHP) ), …" at bounding box center [781, 432] width 647 height 26
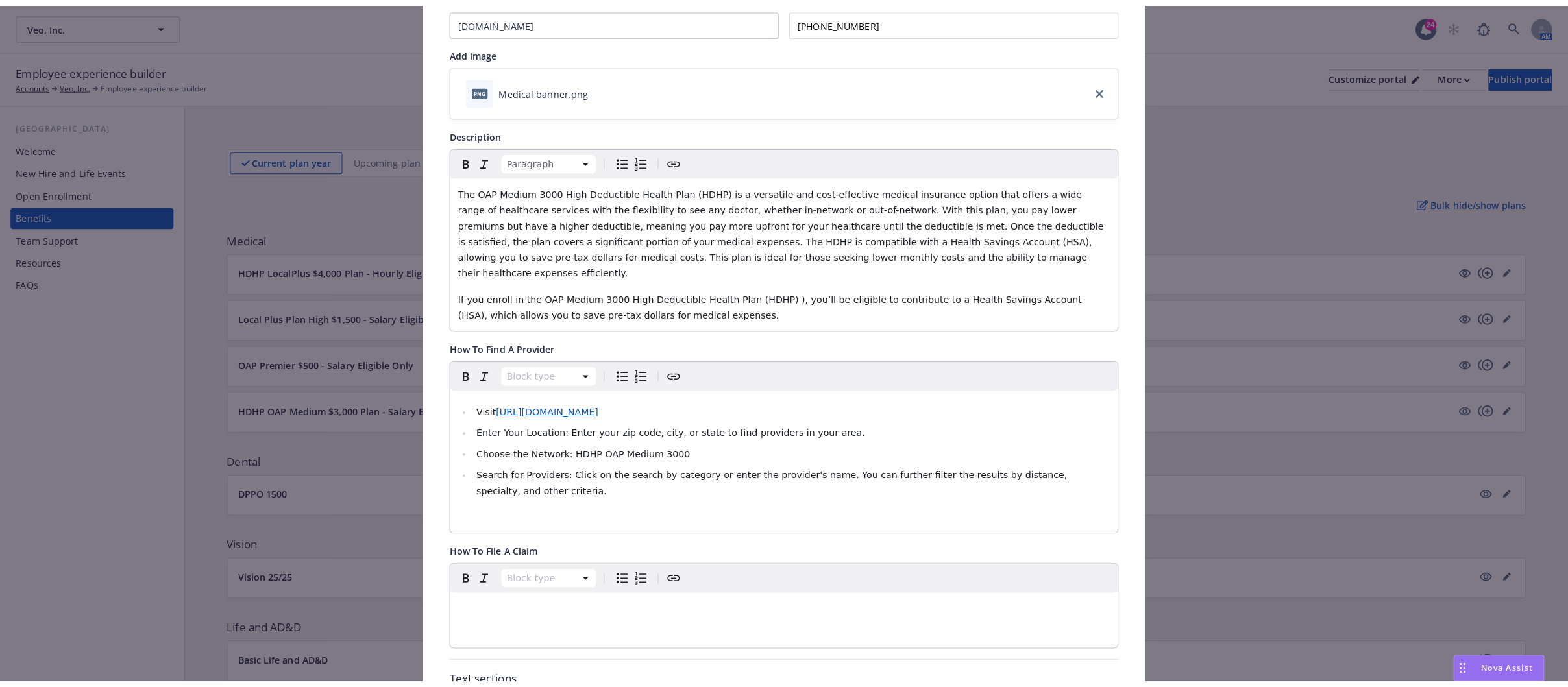
scroll to position [0, 0]
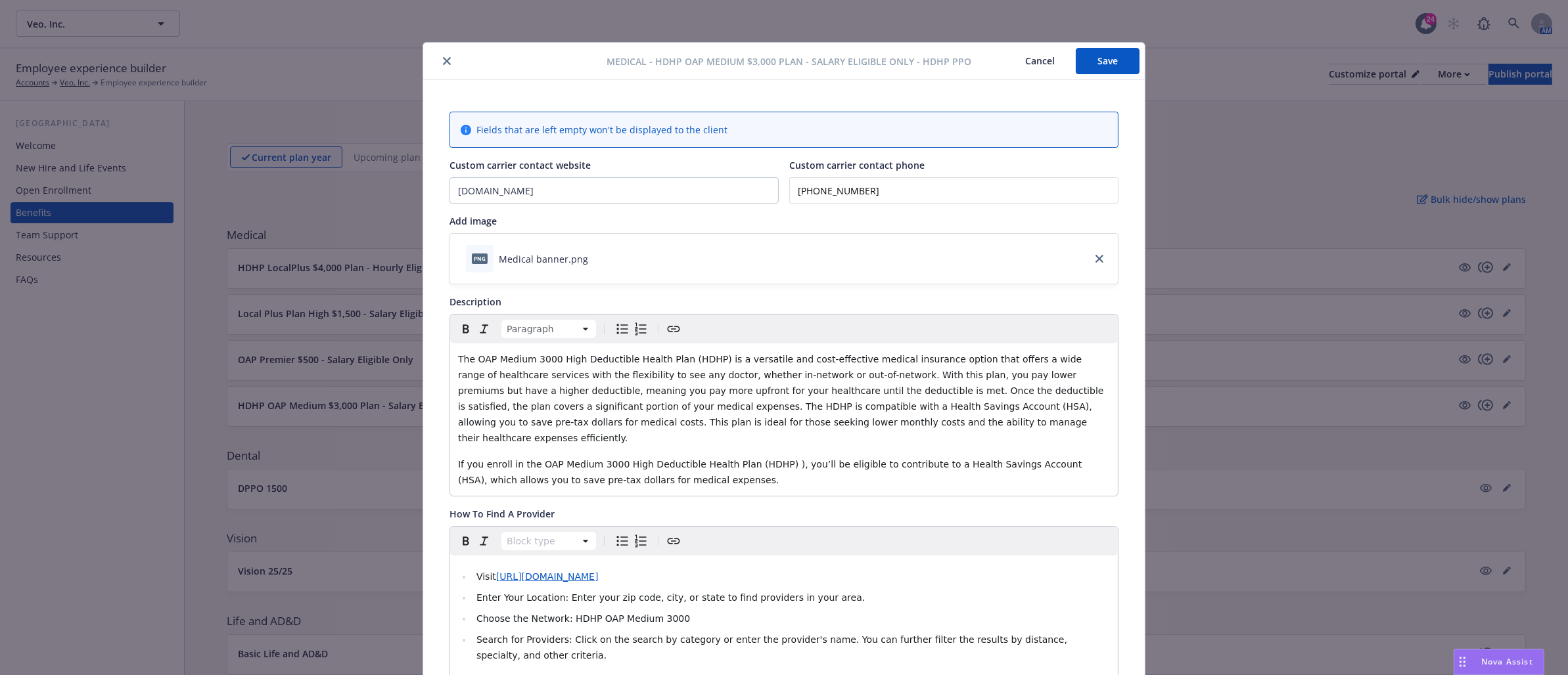
click at [1092, 59] on button "Save" at bounding box center [1107, 61] width 64 height 26
click at [439, 56] on button "close" at bounding box center [446, 61] width 16 height 16
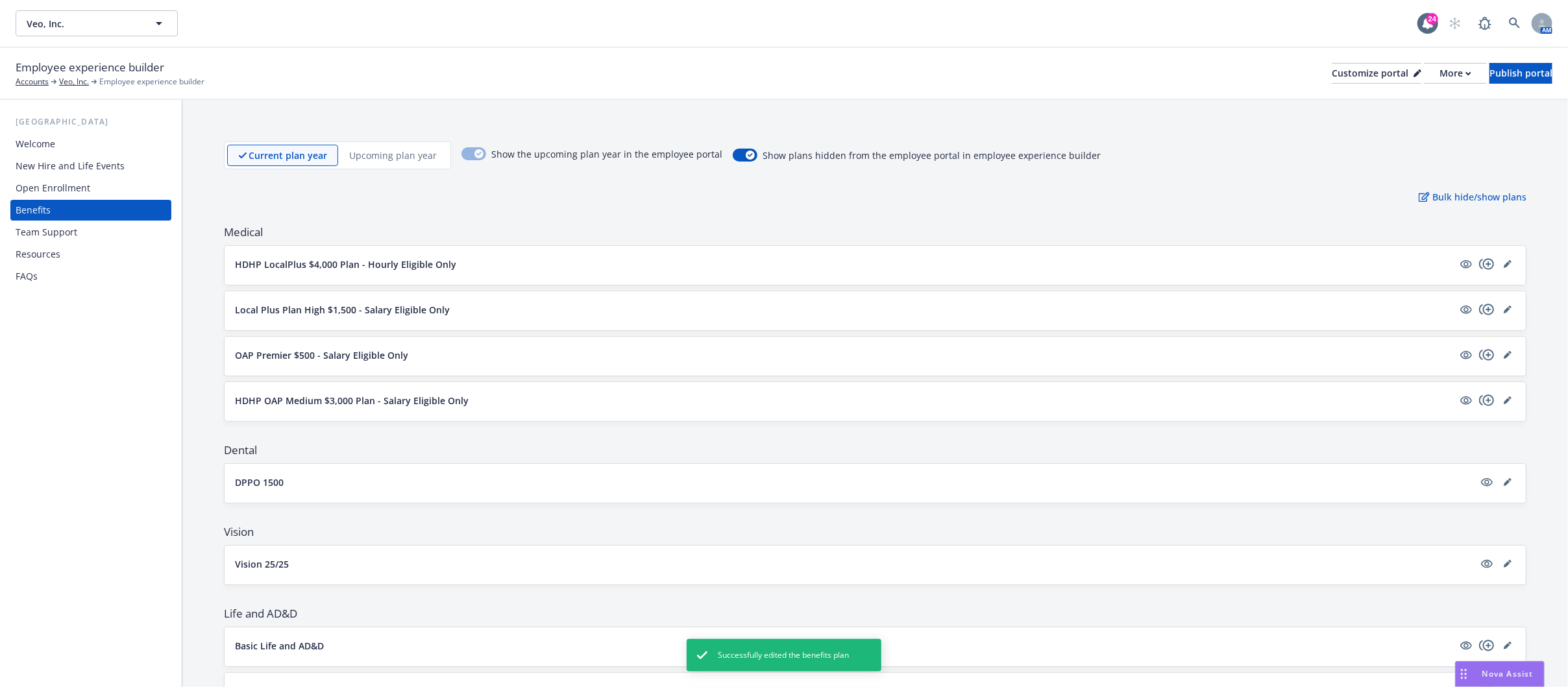
click at [334, 406] on p "HDHP OAP Medium $3,000 Plan - Salary Eligible Only" at bounding box center [352, 401] width 234 height 13
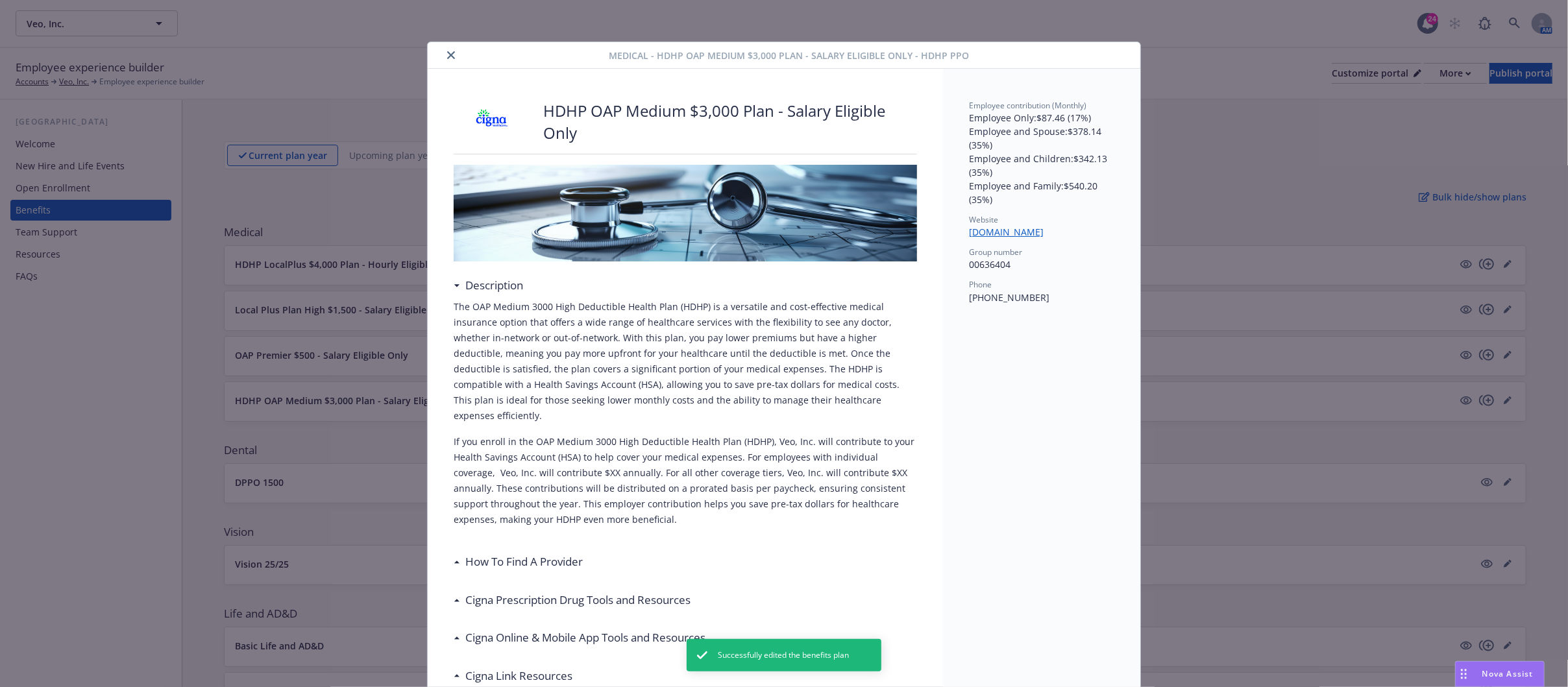
scroll to position [39, 0]
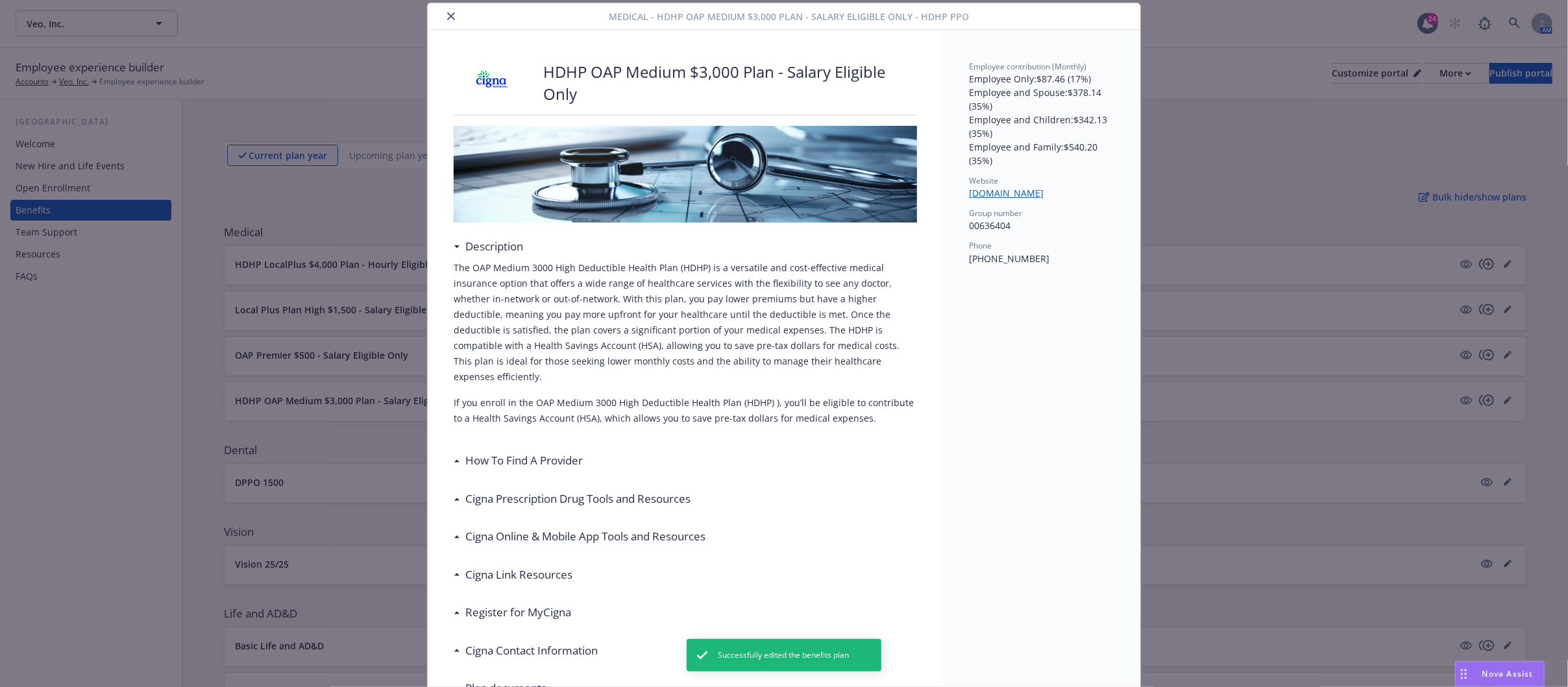
click at [447, 13] on icon "close" at bounding box center [451, 16] width 8 height 8
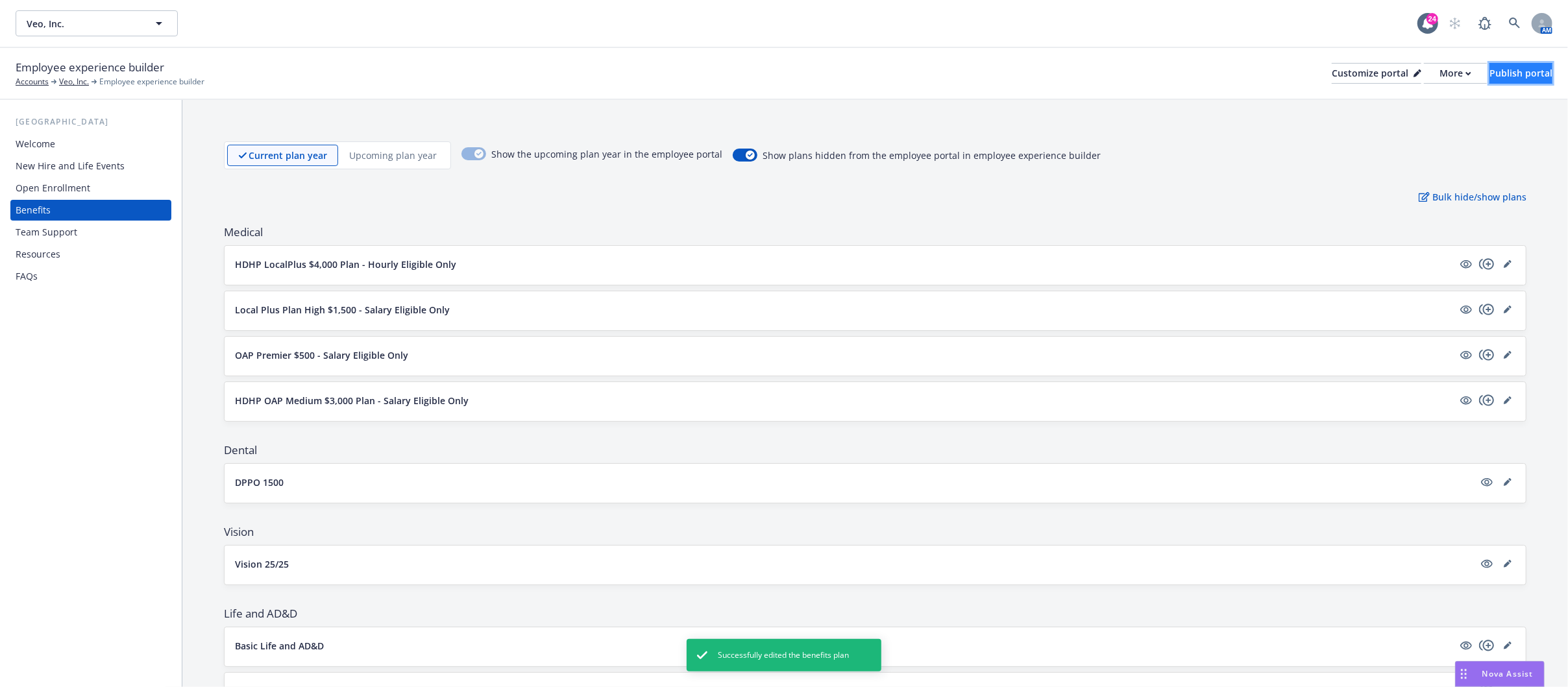
click at [1493, 76] on div "Publish portal" at bounding box center [1520, 73] width 63 height 20
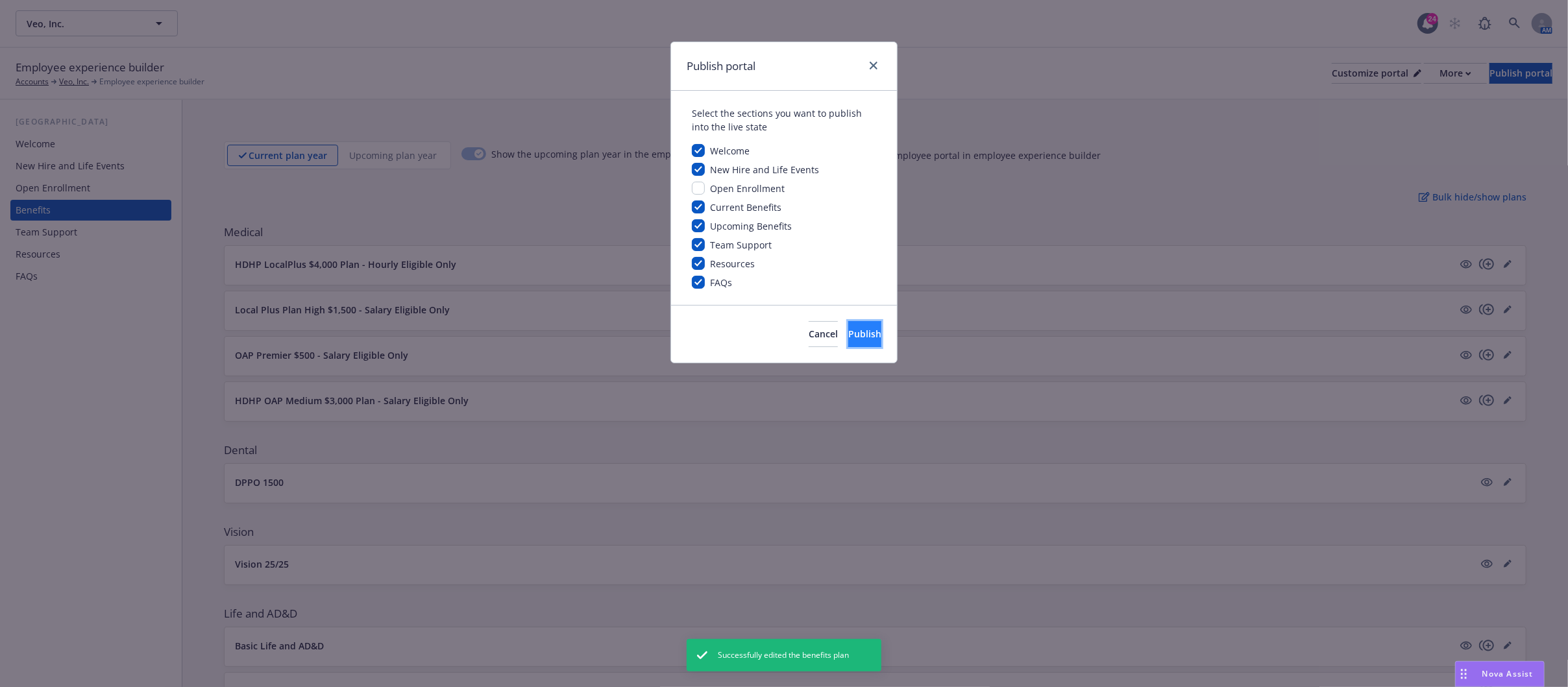
click at [848, 332] on span "Publish" at bounding box center [864, 333] width 33 height 12
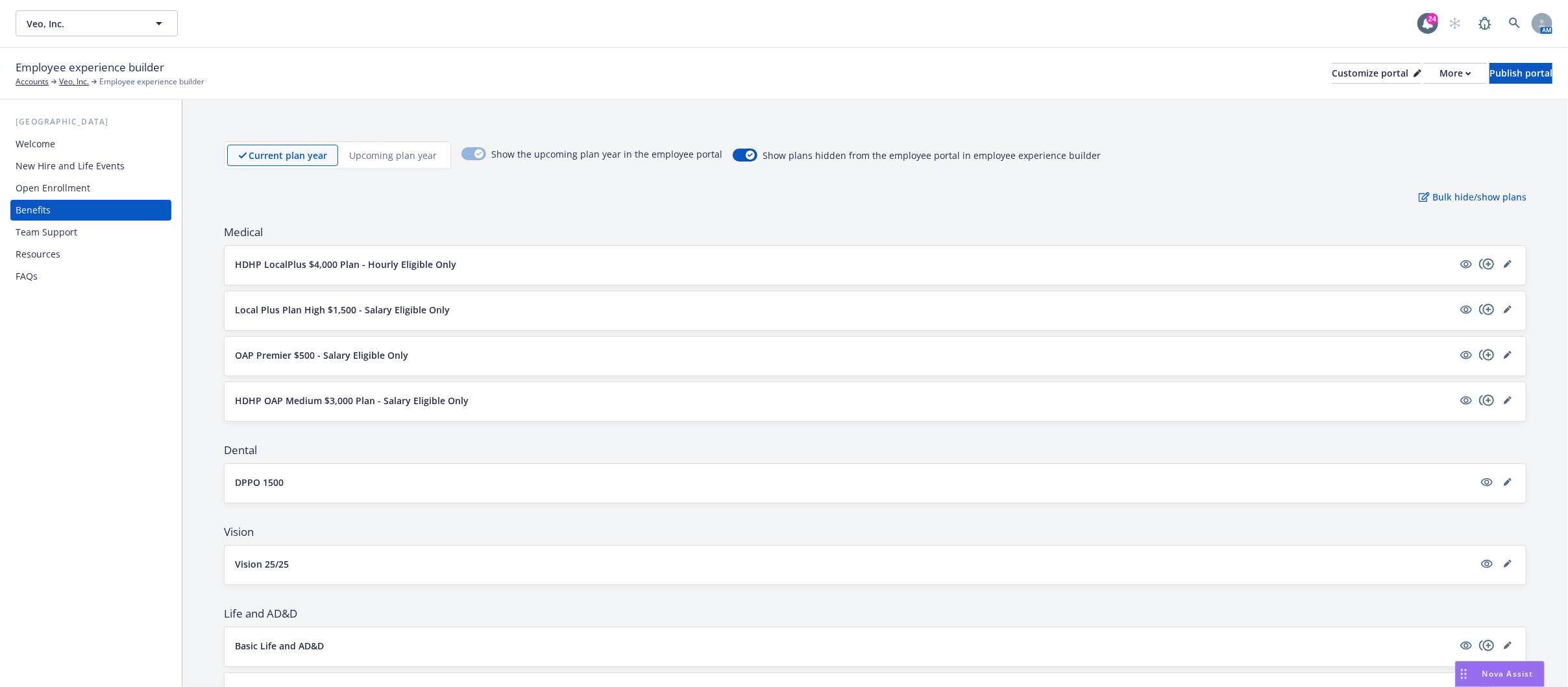
click at [1422, 84] on div "Employee experience builder Accounts Veo, Inc. Employee experience builder Cust…" at bounding box center [784, 73] width 1536 height 28
click at [1465, 74] on icon "button" at bounding box center [1468, 74] width 6 height 5
click at [1384, 126] on link "Copy portal link" at bounding box center [1385, 128] width 118 height 26
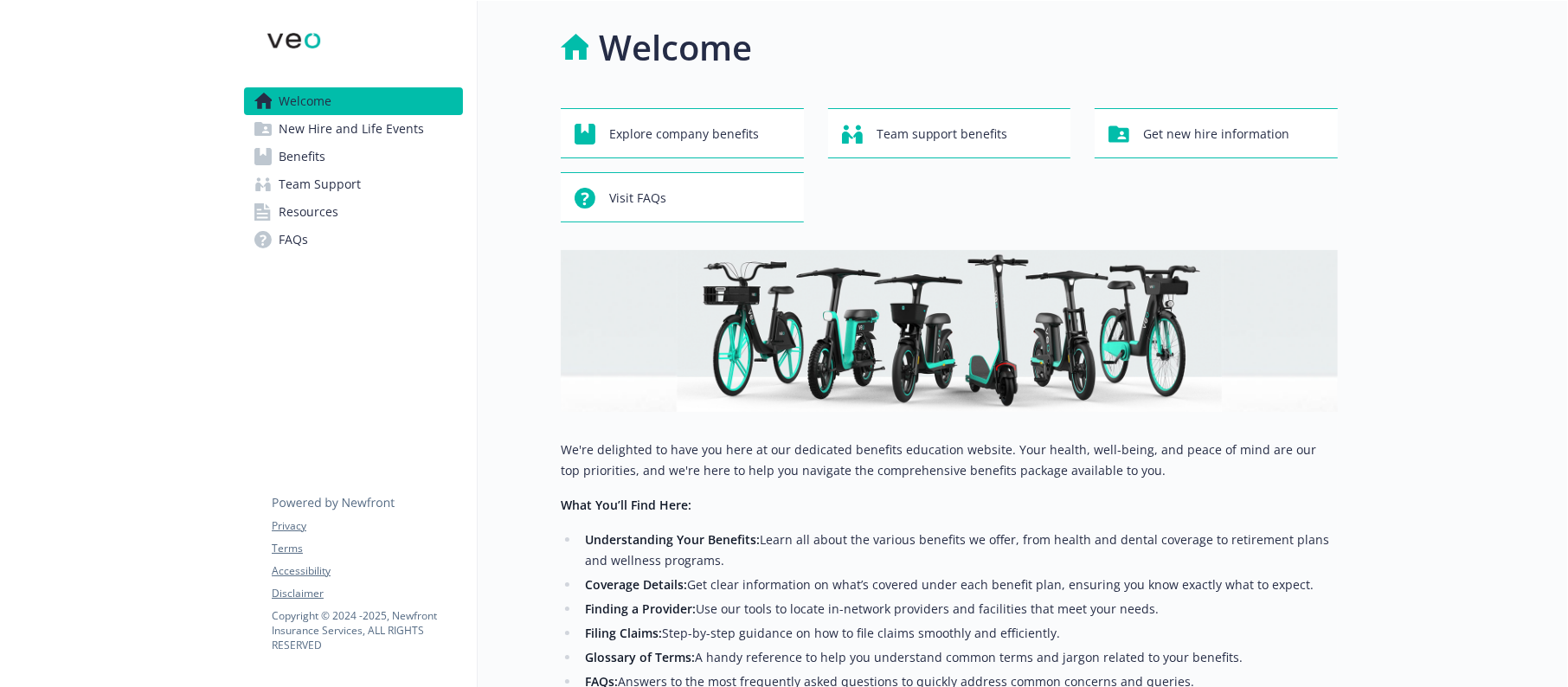
click at [324, 158] on link "Benefits" at bounding box center [353, 157] width 219 height 28
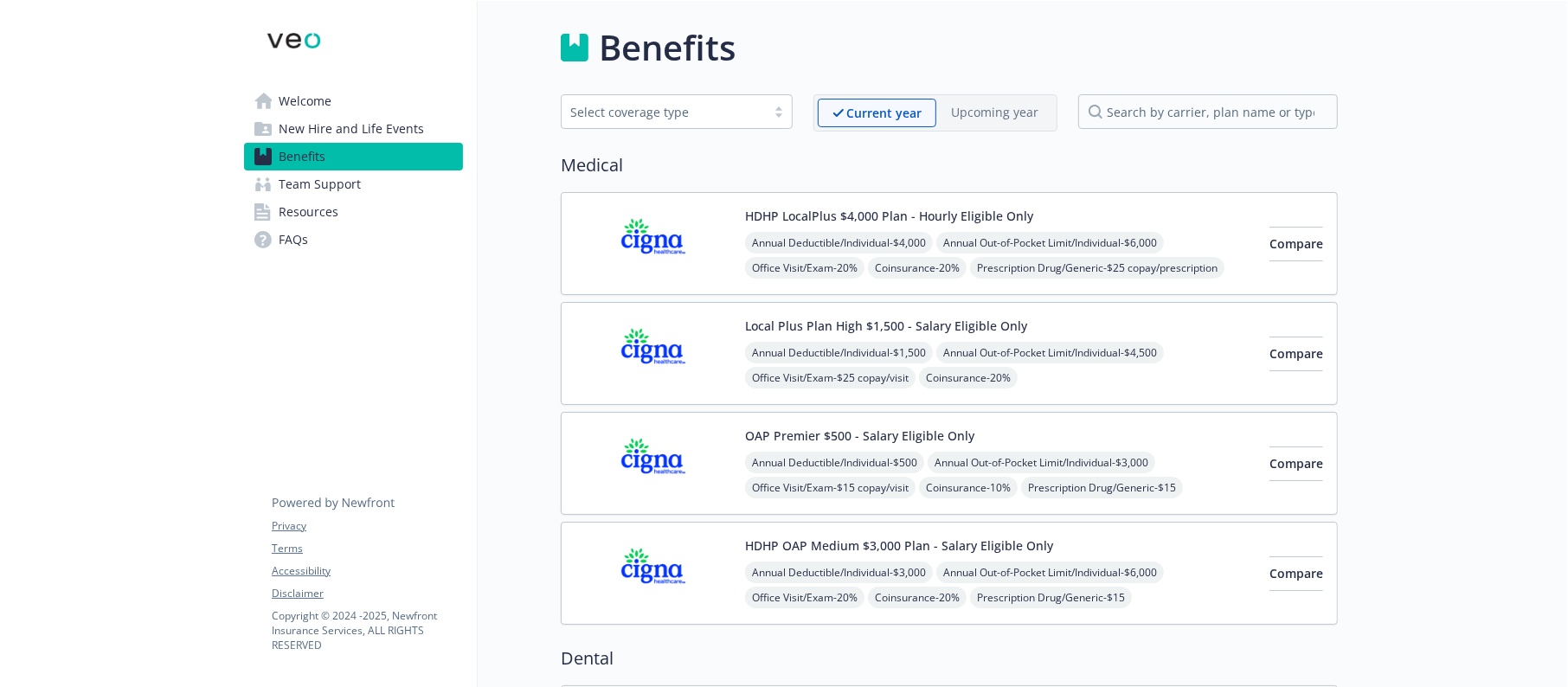
click at [717, 548] on img at bounding box center [653, 574] width 156 height 74
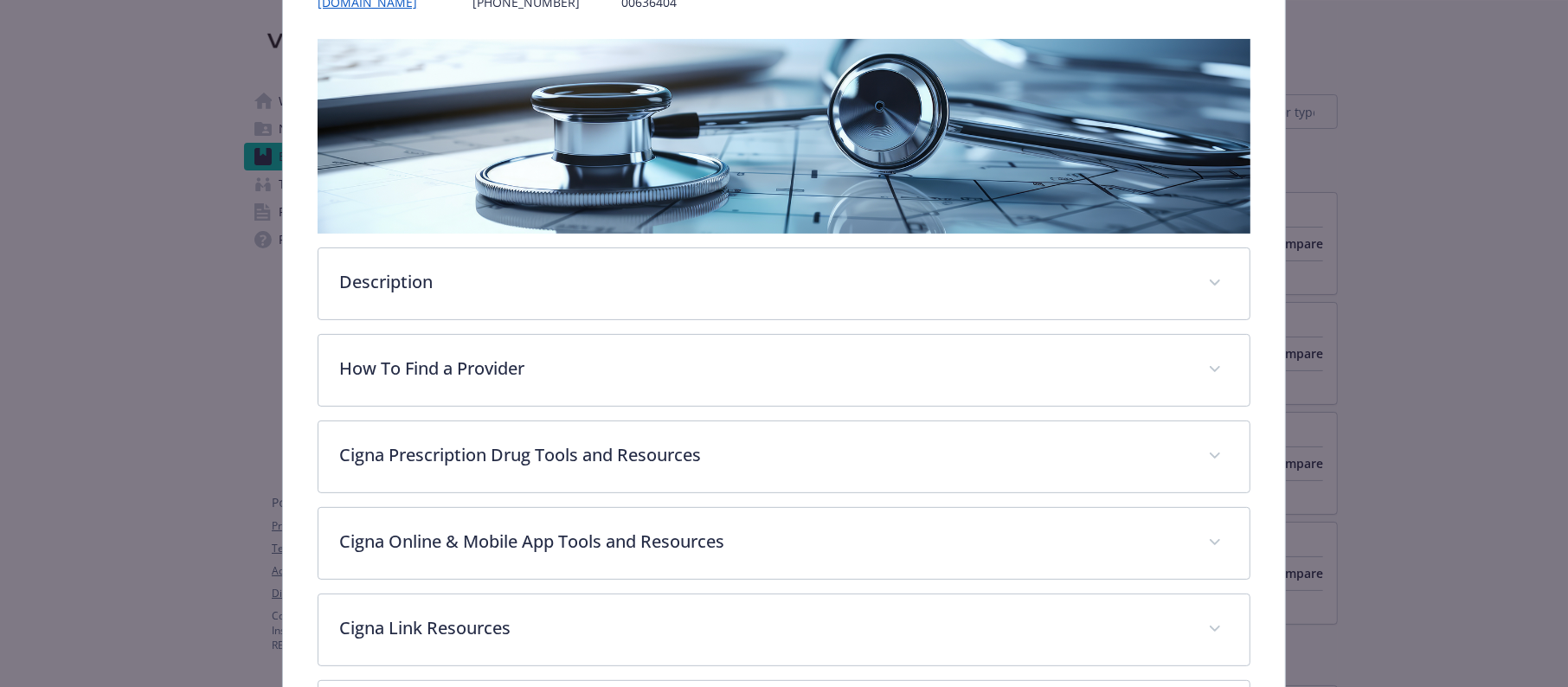
scroll to position [107, 0]
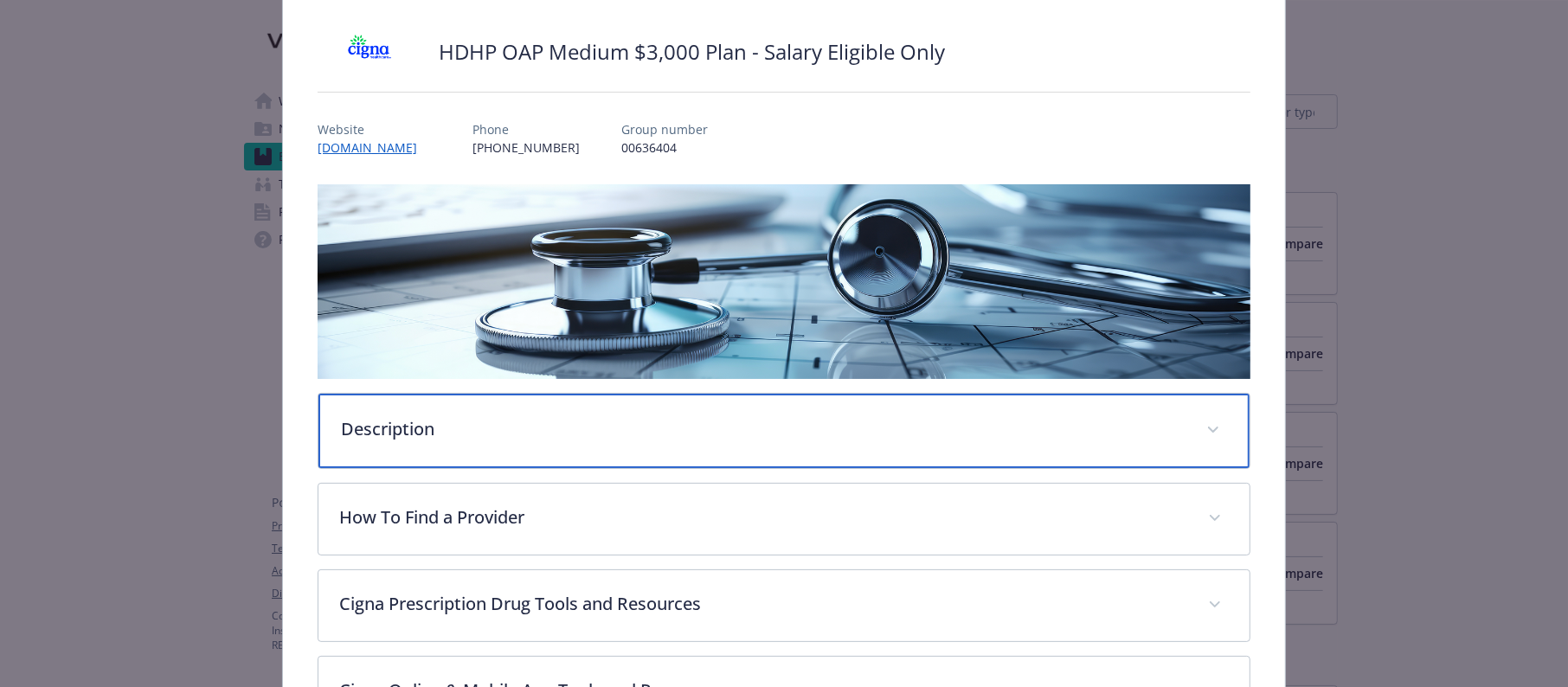
click at [433, 410] on div "Description" at bounding box center [784, 430] width 931 height 75
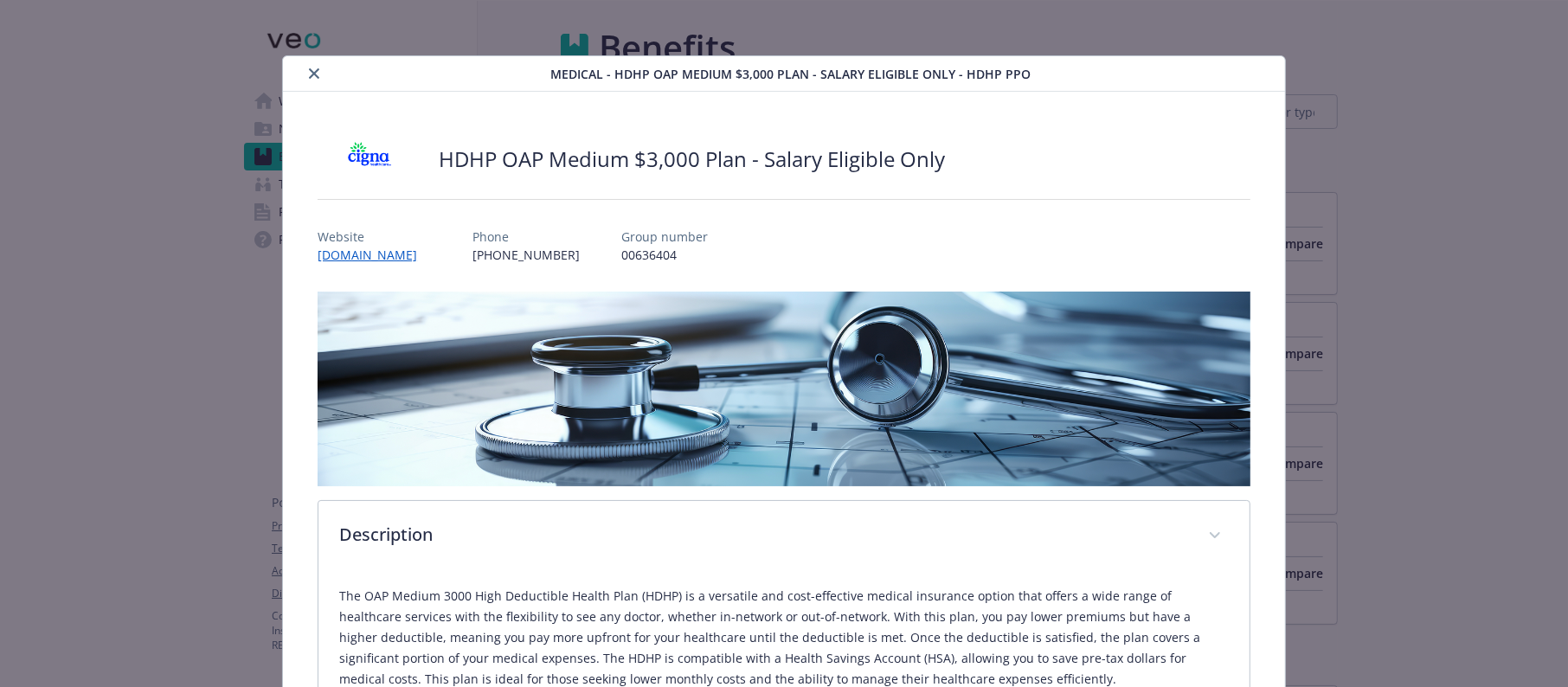
scroll to position [0, 0]
click at [310, 77] on icon "close" at bounding box center [314, 74] width 11 height 11
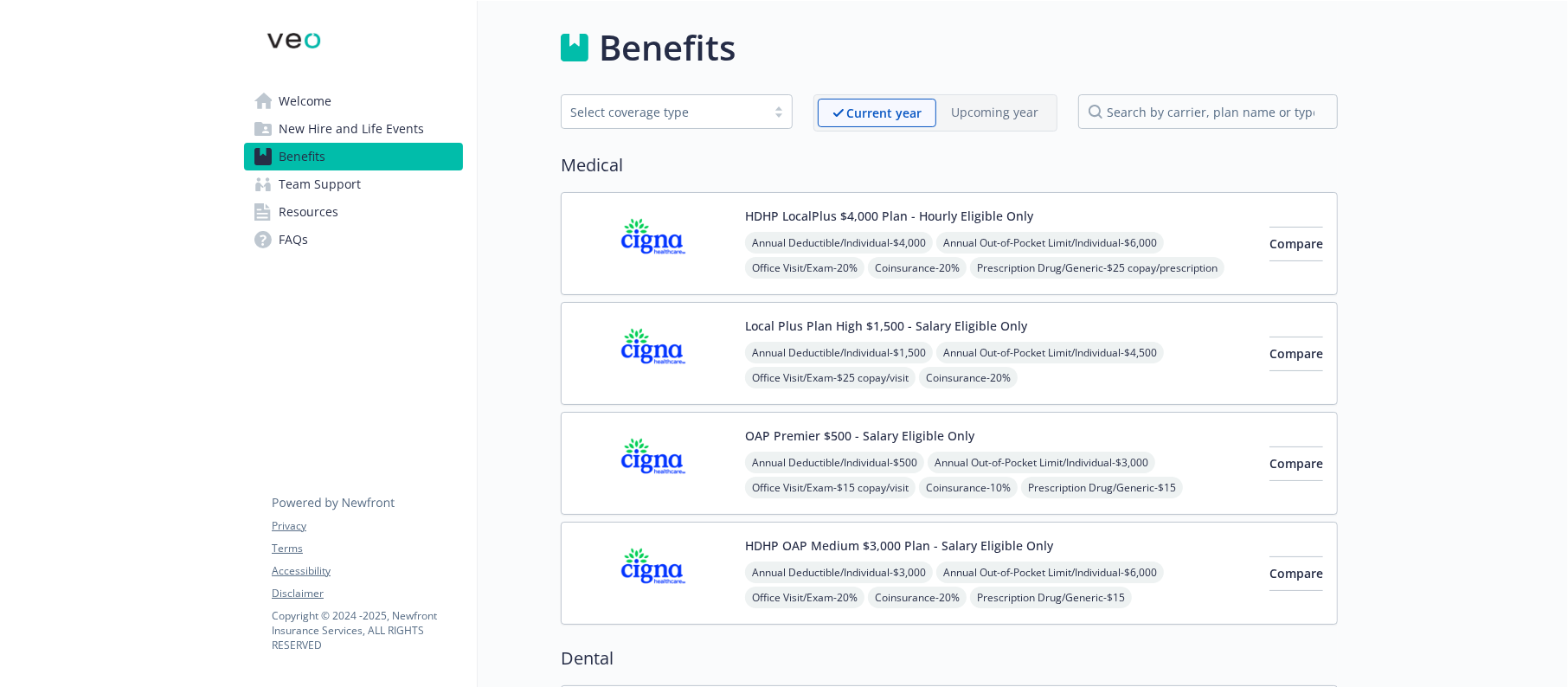
click at [342, 122] on span "New Hire and Life Events" at bounding box center [352, 129] width 146 height 28
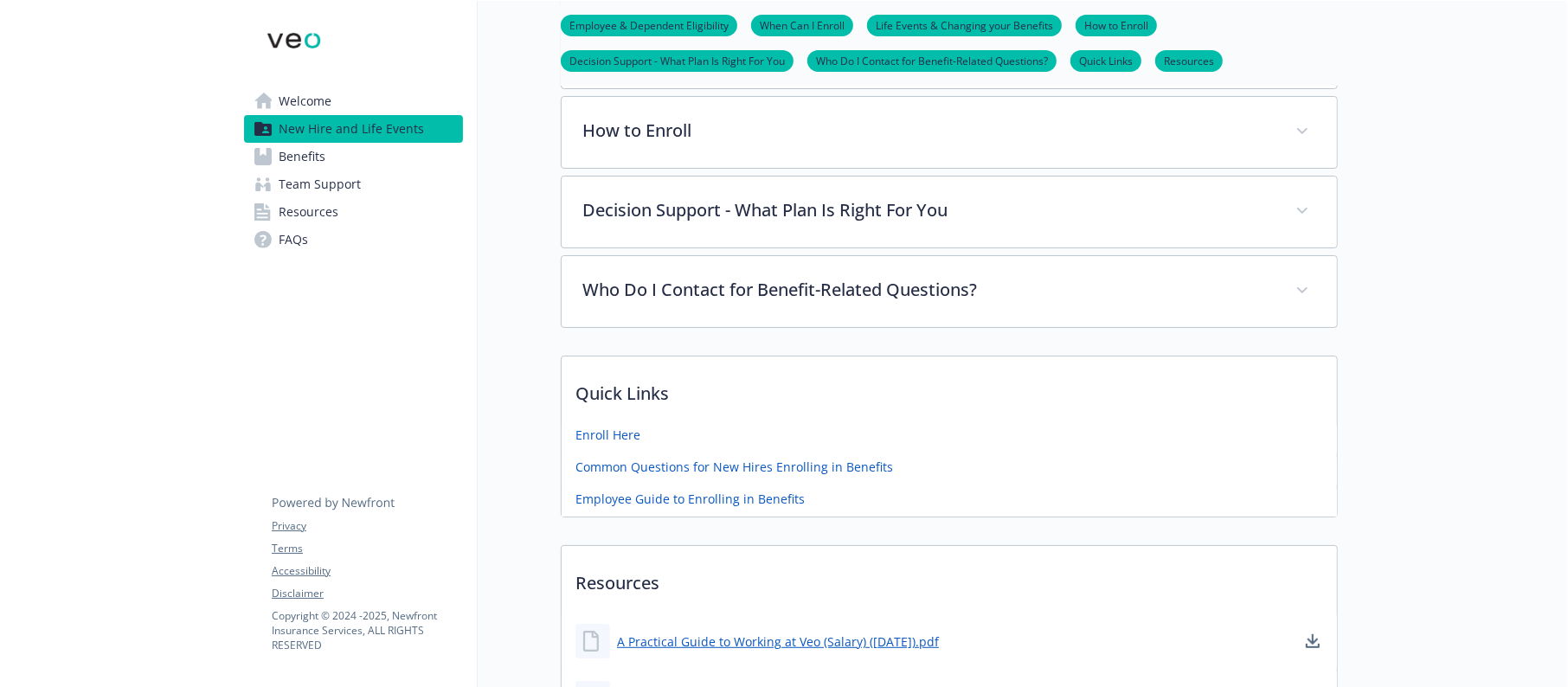
scroll to position [389, 0]
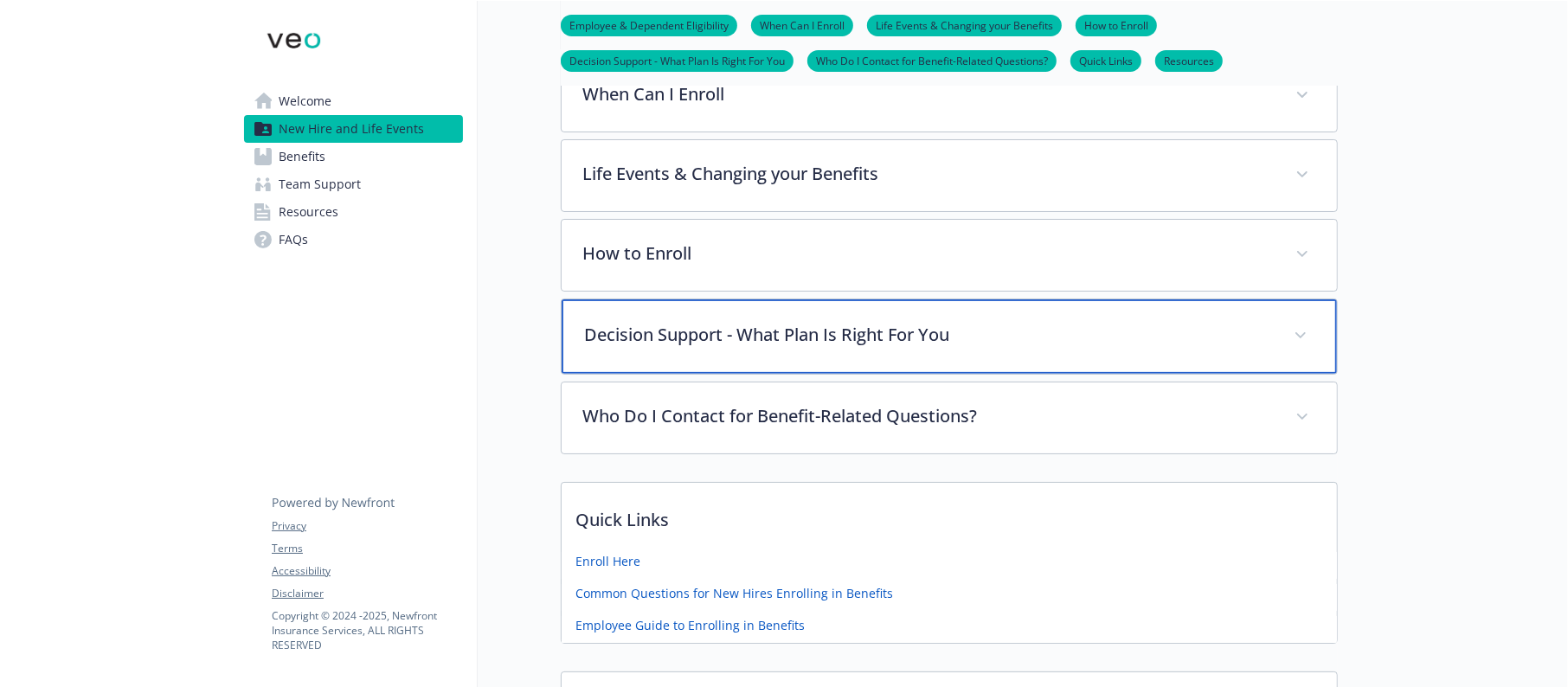
click at [730, 313] on div "Decision Support - What Plan Is Right For You" at bounding box center [949, 337] width 775 height 75
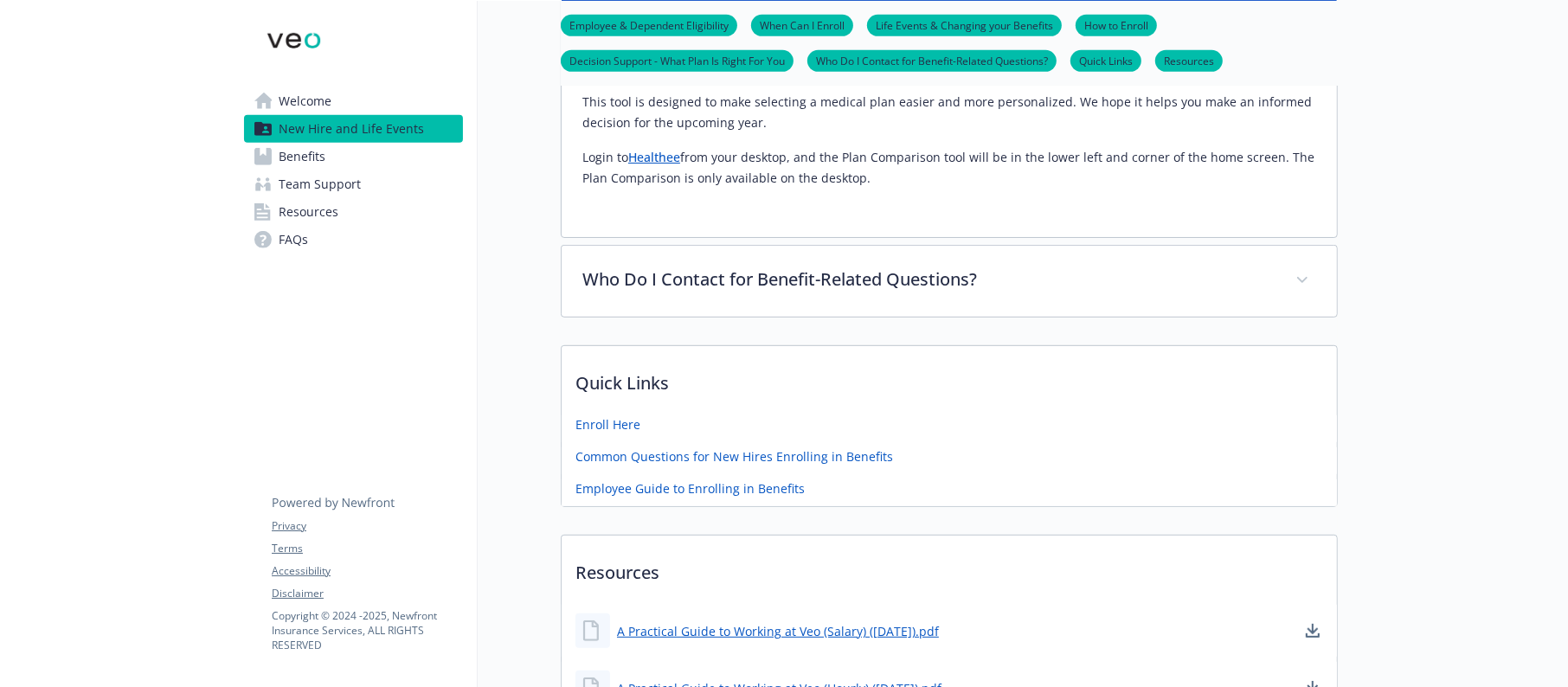
scroll to position [778, 0]
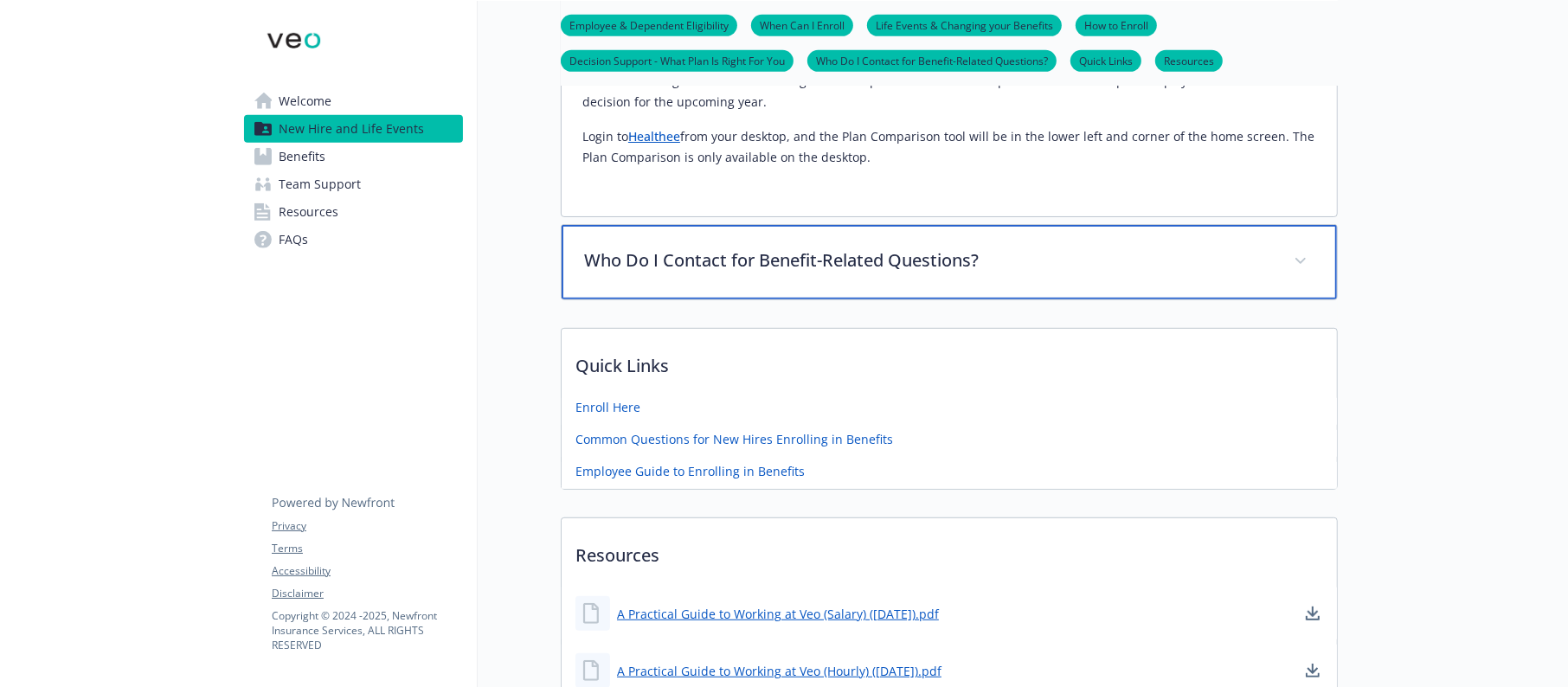
click at [852, 276] on div "Who Do I Contact for Benefit-Related Questions?" at bounding box center [949, 262] width 775 height 75
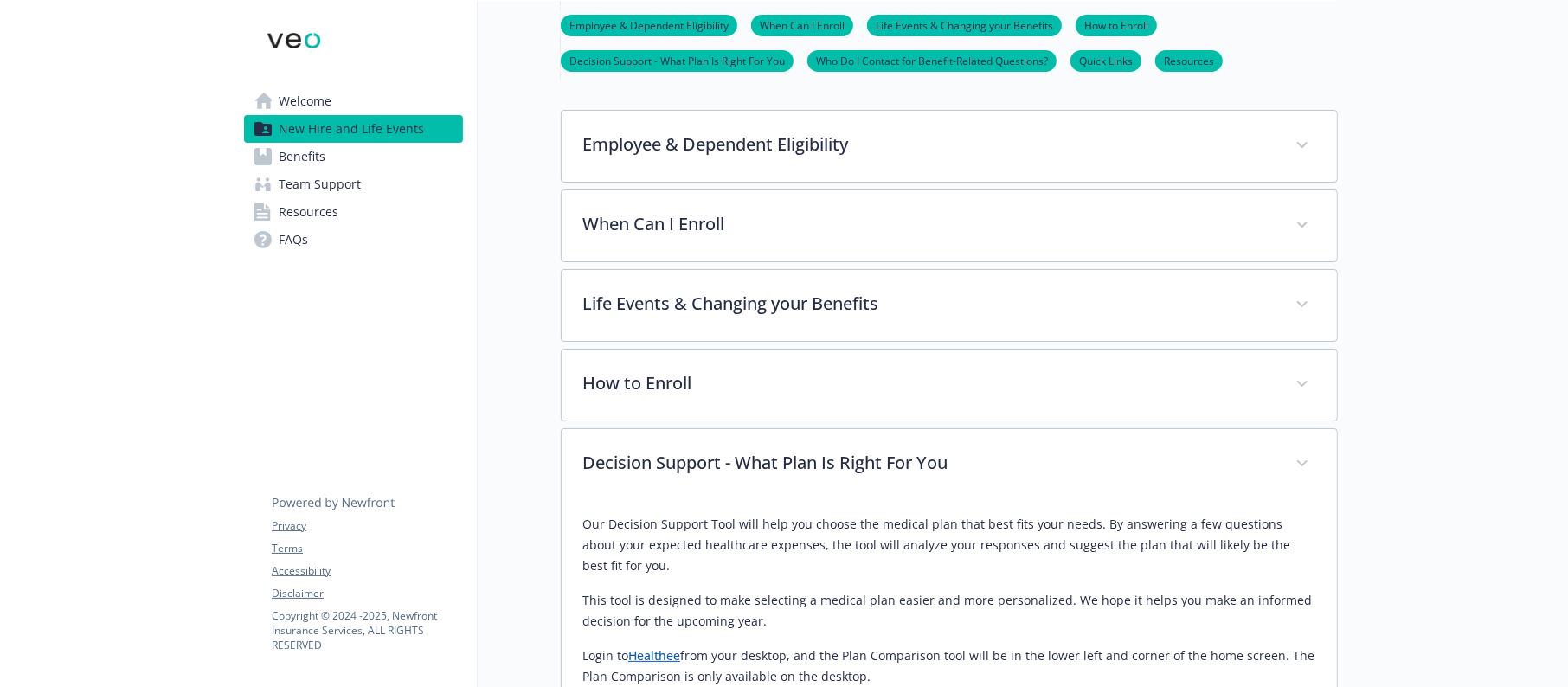
scroll to position [0, 0]
